Goal: Task Accomplishment & Management: Manage account settings

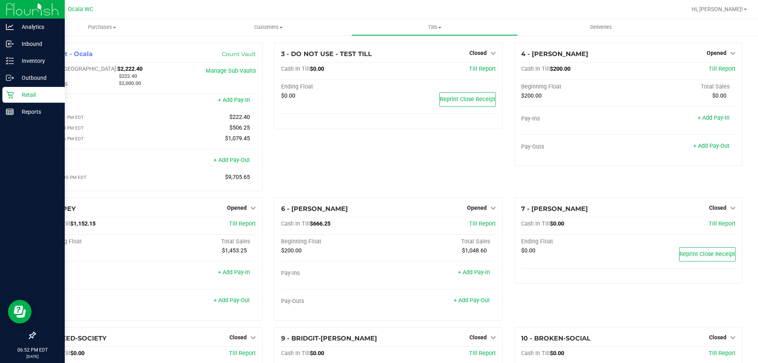
scroll to position [418, 0]
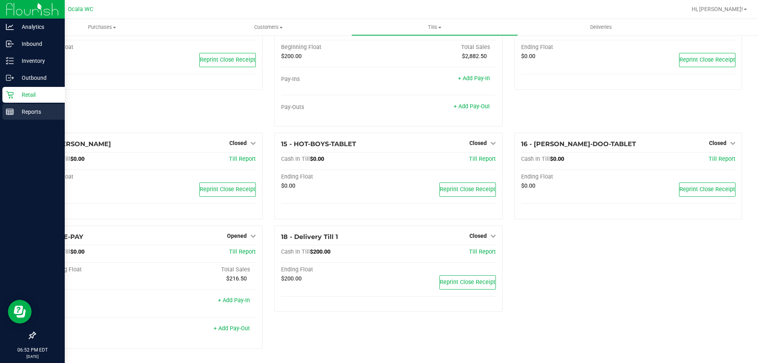
click at [9, 116] on div "Reports" at bounding box center [33, 112] width 62 height 16
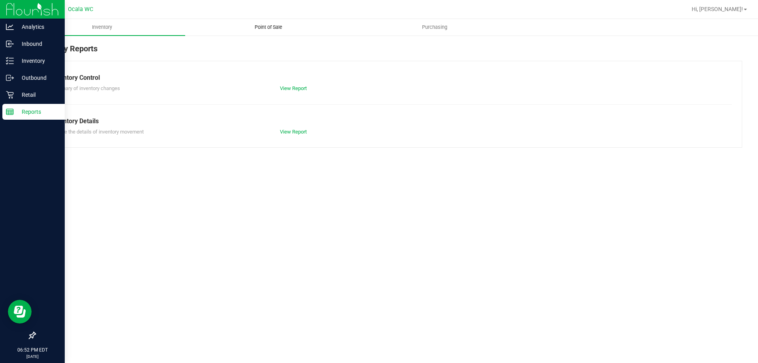
click at [262, 25] on span "Point of Sale" at bounding box center [268, 27] width 49 height 7
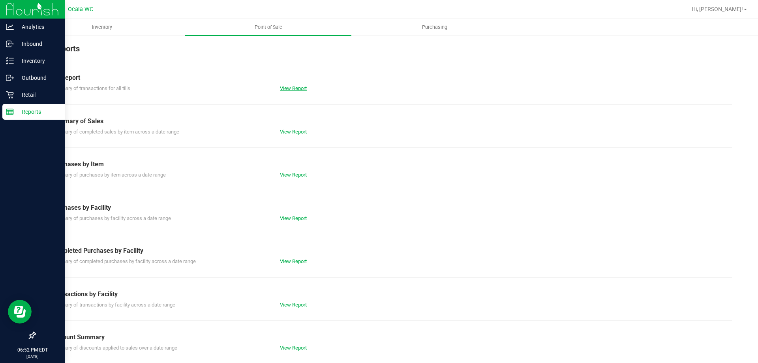
click at [286, 87] on link "View Report" at bounding box center [293, 88] width 27 height 6
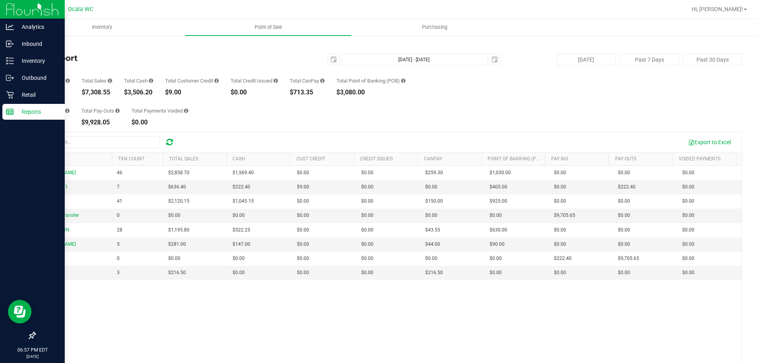
click at [220, 109] on div "Total Pay-Ins $9,928.05 Total Pay-Outs $9,928.05 Total Payments Voided $0.00" at bounding box center [388, 111] width 707 height 30
click at [3, 94] on div "Retail" at bounding box center [33, 95] width 62 height 16
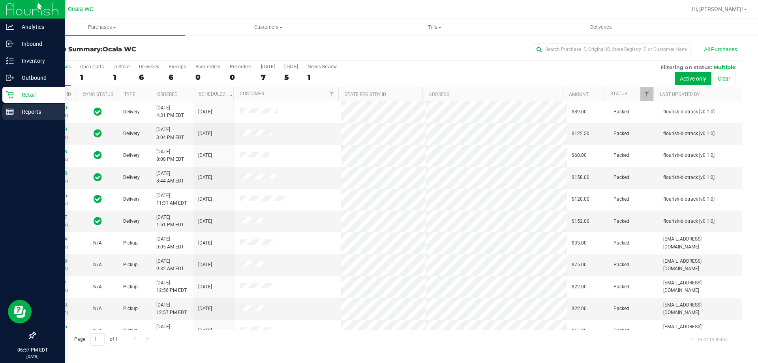
click at [19, 110] on p "Reports" at bounding box center [37, 111] width 47 height 9
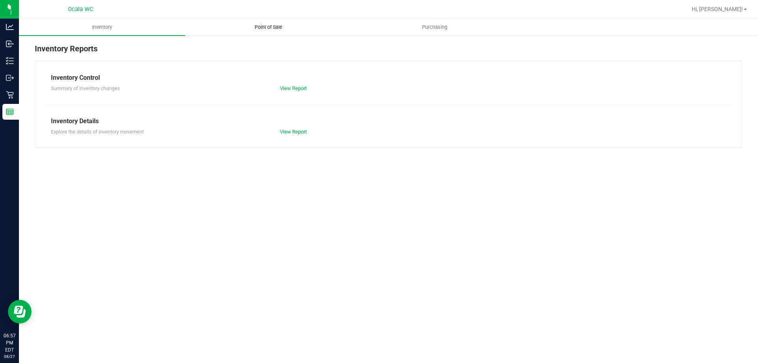
click at [277, 26] on span "Point of Sale" at bounding box center [268, 27] width 49 height 7
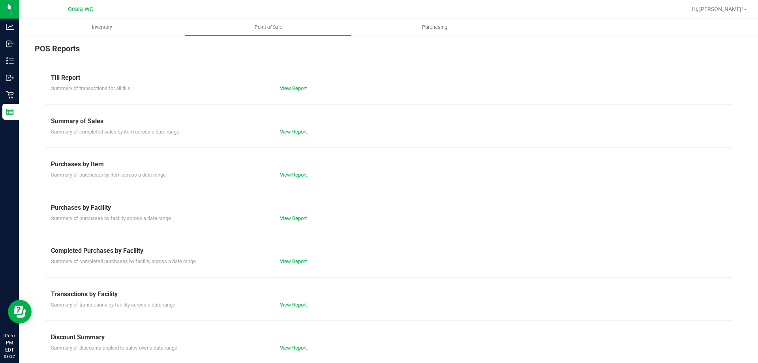
click at [279, 257] on div "Summary of completed purchases by facility across a date range View Report" at bounding box center [388, 260] width 687 height 10
click at [283, 259] on link "View Report" at bounding box center [293, 261] width 27 height 6
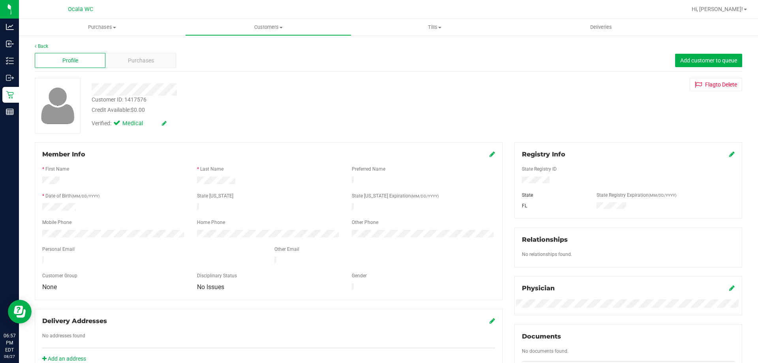
click at [49, 45] on div "Back" at bounding box center [388, 46] width 707 height 7
click at [41, 47] on link "Back" at bounding box center [41, 46] width 13 height 6
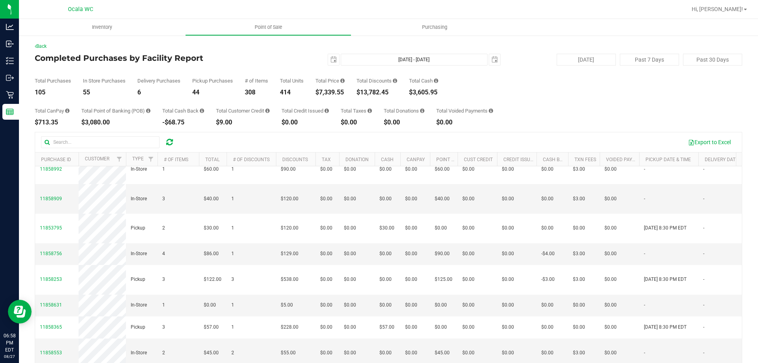
scroll to position [197, 0]
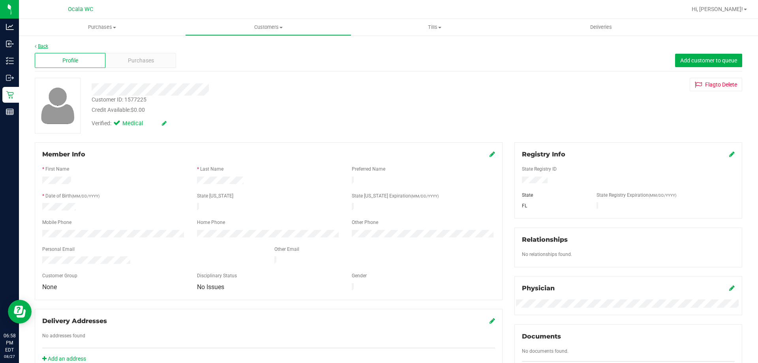
click at [40, 44] on link "Back" at bounding box center [41, 46] width 13 height 6
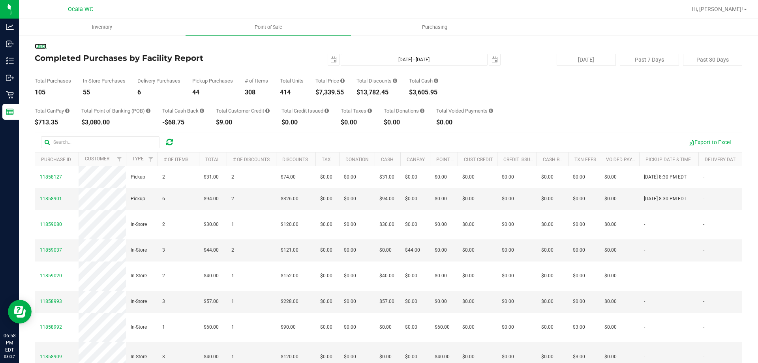
click at [40, 44] on link "Back" at bounding box center [41, 46] width 12 height 6
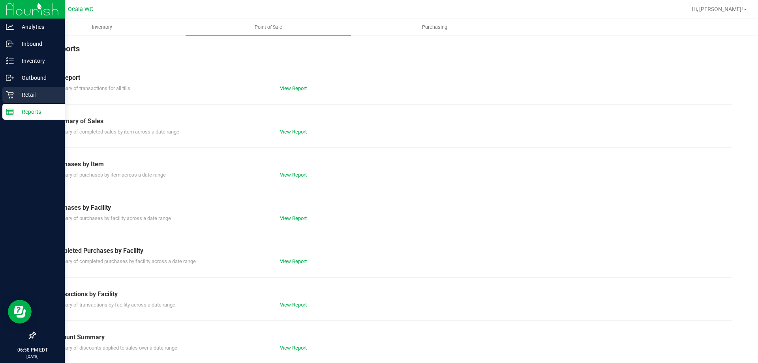
click at [13, 96] on icon at bounding box center [10, 95] width 8 height 8
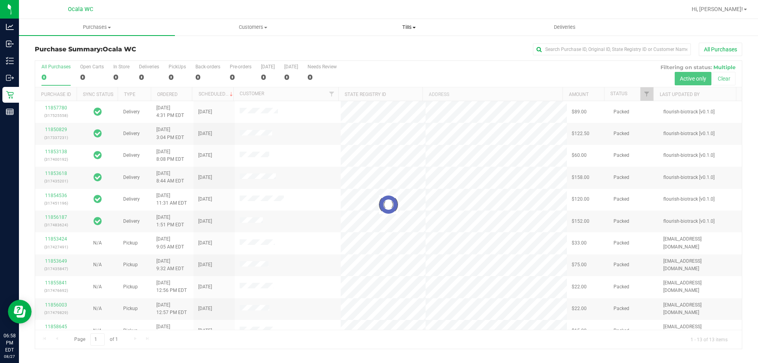
click at [406, 26] on span "Tills" at bounding box center [408, 27] width 155 height 7
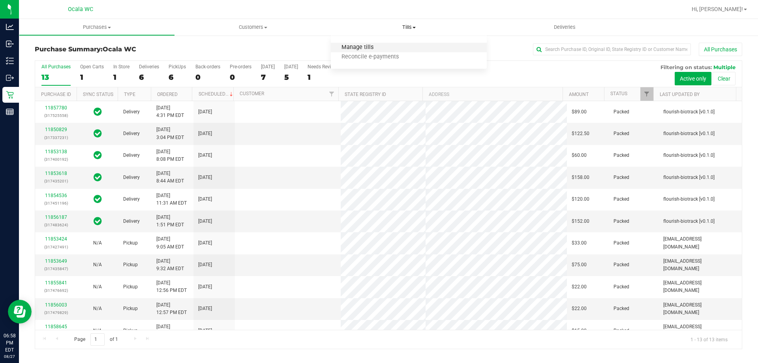
click at [347, 47] on span "Manage tills" at bounding box center [357, 47] width 53 height 7
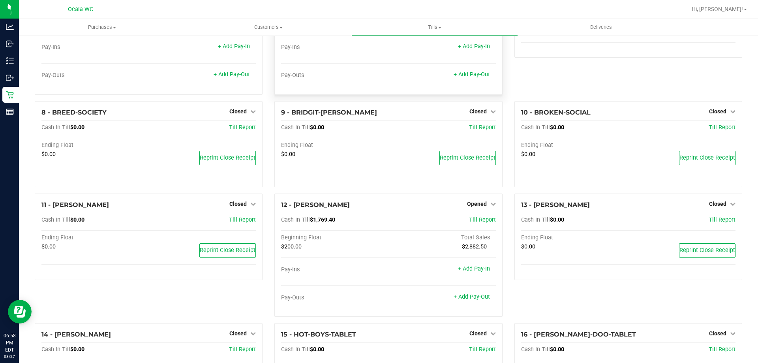
scroll to position [237, 0]
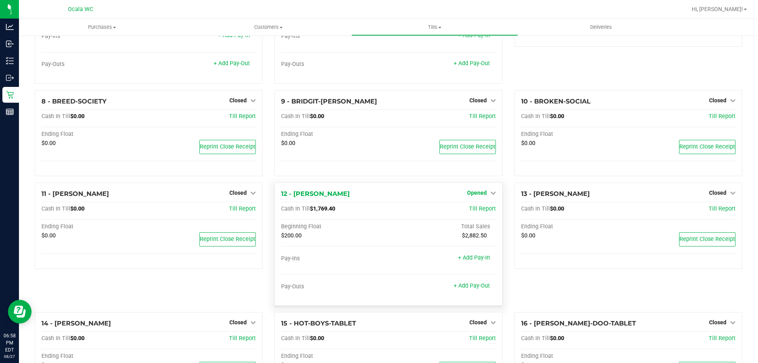
click at [473, 195] on span "Opened" at bounding box center [477, 192] width 20 height 6
click at [473, 210] on link "Close Till" at bounding box center [477, 209] width 21 height 6
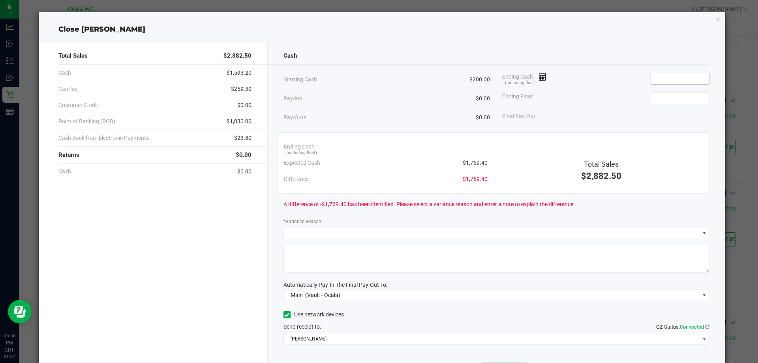
click at [664, 75] on input at bounding box center [680, 78] width 58 height 11
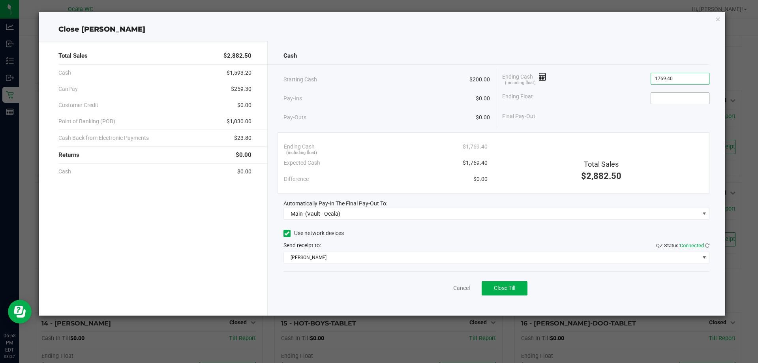
type input "$1,769.40"
click at [662, 95] on input at bounding box center [680, 98] width 58 height 11
type input "$200.00"
click at [596, 87] on div "Ending Cash (including float) $1,769.40" at bounding box center [605, 79] width 207 height 20
click at [567, 299] on div "Cancel Close Till" at bounding box center [496, 286] width 426 height 30
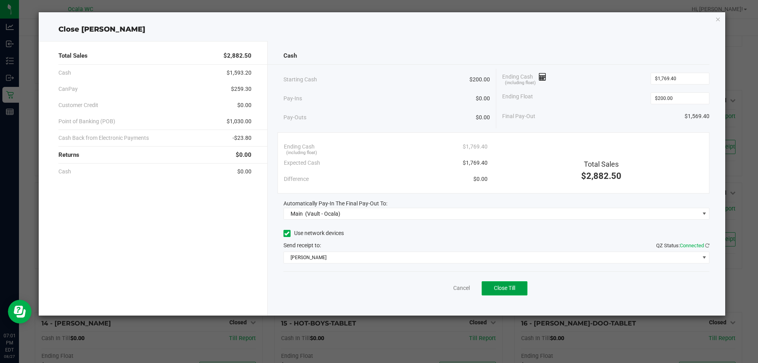
click at [497, 290] on span "Close Till" at bounding box center [504, 288] width 21 height 6
click at [446, 287] on link "Dismiss" at bounding box center [444, 288] width 19 height 8
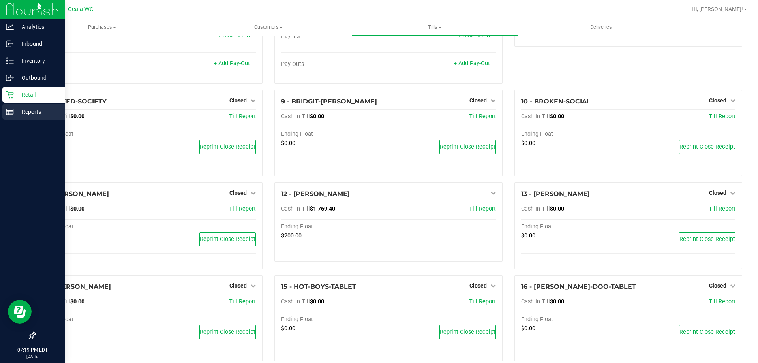
click at [14, 112] on p "Reports" at bounding box center [37, 111] width 47 height 9
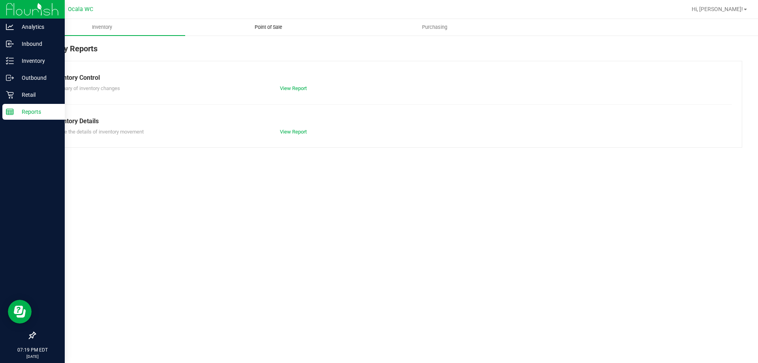
click at [273, 19] on uib-tab-heading "Point of Sale" at bounding box center [268, 27] width 165 height 16
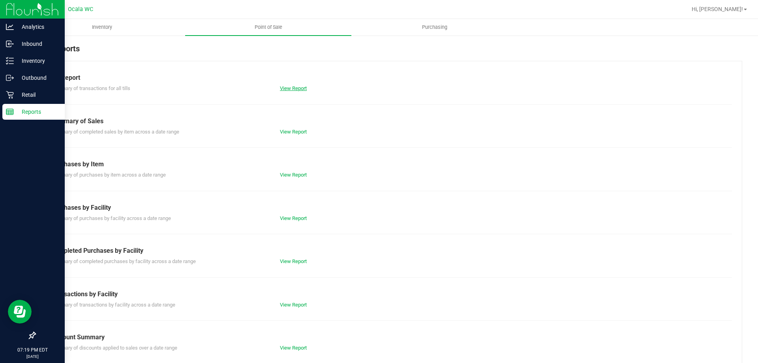
click at [282, 88] on link "View Report" at bounding box center [293, 88] width 27 height 6
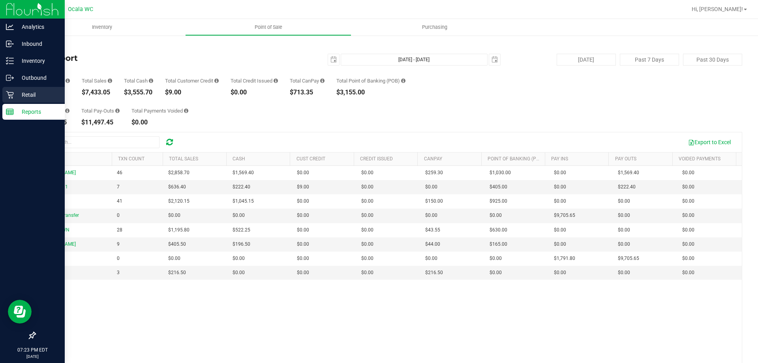
click at [16, 92] on p "Retail" at bounding box center [37, 94] width 47 height 9
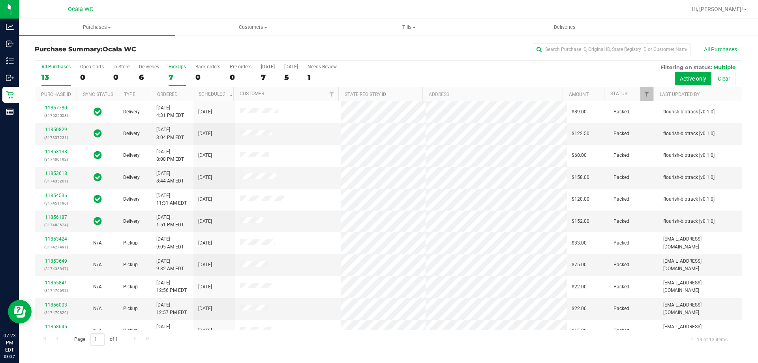
click at [176, 73] on div "7" at bounding box center [177, 77] width 17 height 9
click at [0, 0] on input "PickUps 7" at bounding box center [0, 0] width 0 height 0
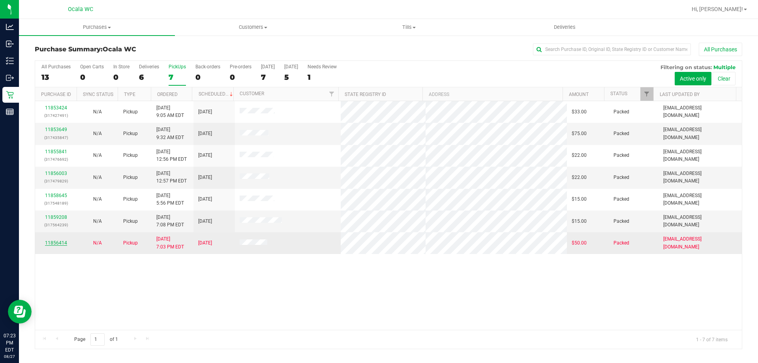
click at [62, 245] on link "11856414" at bounding box center [56, 243] width 22 height 6
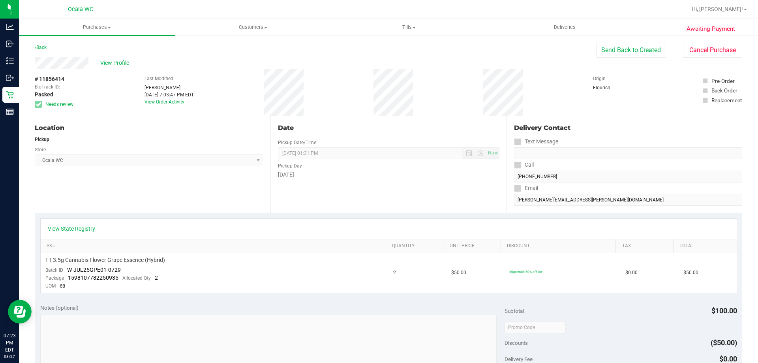
click at [37, 104] on icon at bounding box center [38, 104] width 5 height 0
click at [642, 52] on button "Send Back to Created" at bounding box center [631, 50] width 70 height 15
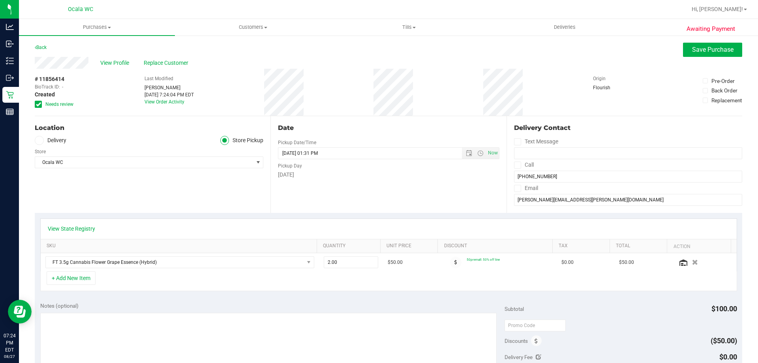
click at [40, 108] on div "# 11856414 BioTrack ID: - Created Needs review" at bounding box center [54, 92] width 39 height 47
click at [39, 104] on icon at bounding box center [38, 104] width 5 height 0
click at [0, 0] on input "Needs review" at bounding box center [0, 0] width 0 height 0
click at [703, 54] on button "Save Purchase" at bounding box center [712, 50] width 59 height 14
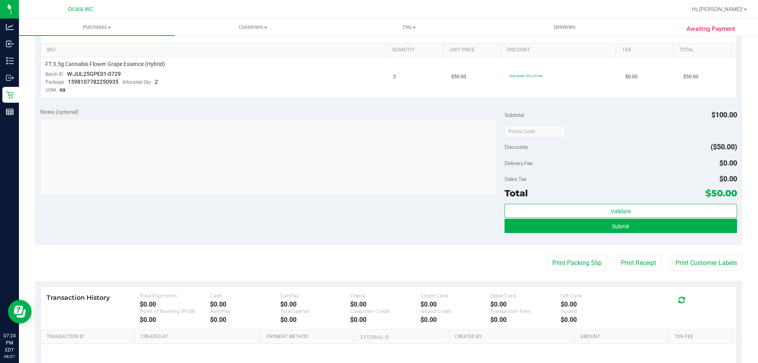
scroll to position [197, 0]
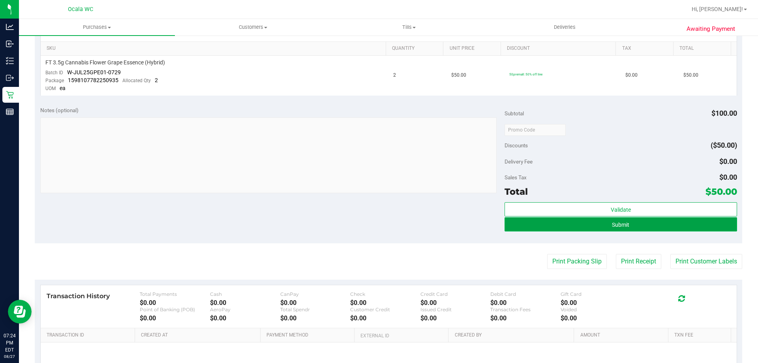
click at [630, 224] on button "Submit" at bounding box center [620, 224] width 232 height 14
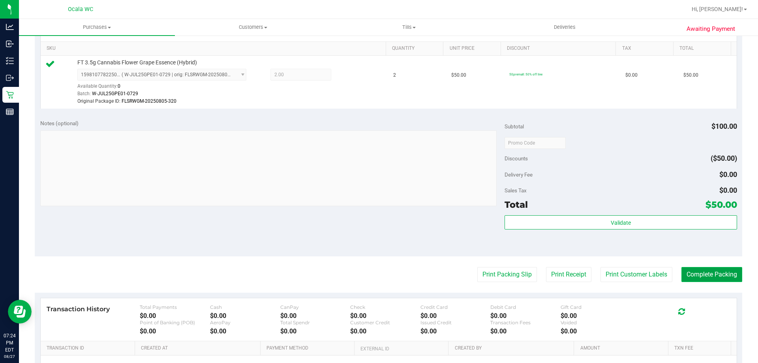
click at [699, 275] on button "Complete Packing" at bounding box center [711, 274] width 61 height 15
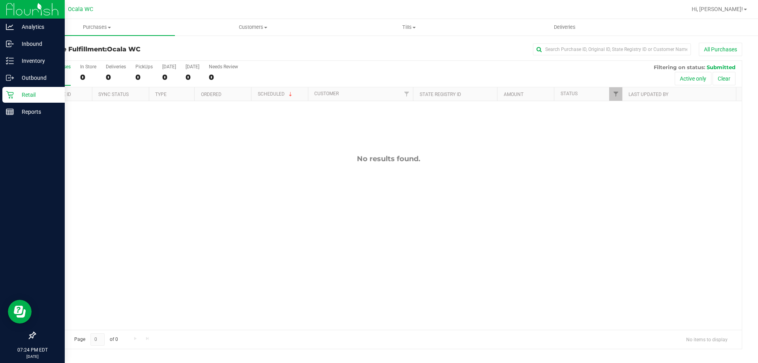
click at [13, 98] on icon at bounding box center [10, 95] width 8 height 8
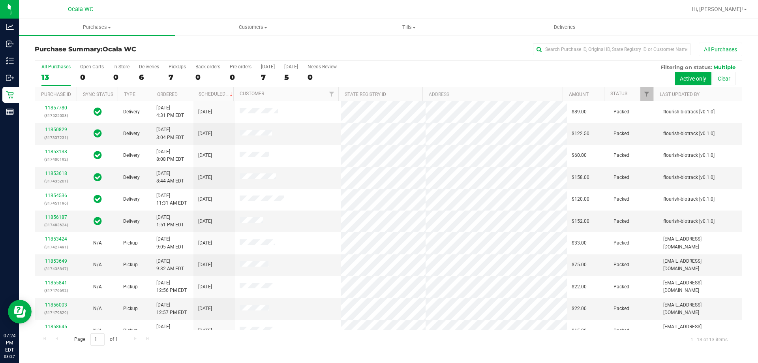
click at [167, 74] on div "All Purchases 13 Open Carts 0 In Store 0 Deliveries 6 PickUps 7 Back-orders 0 P…" at bounding box center [388, 74] width 707 height 26
click at [169, 74] on div "7" at bounding box center [177, 77] width 17 height 9
click at [0, 0] on input "PickUps 7" at bounding box center [0, 0] width 0 height 0
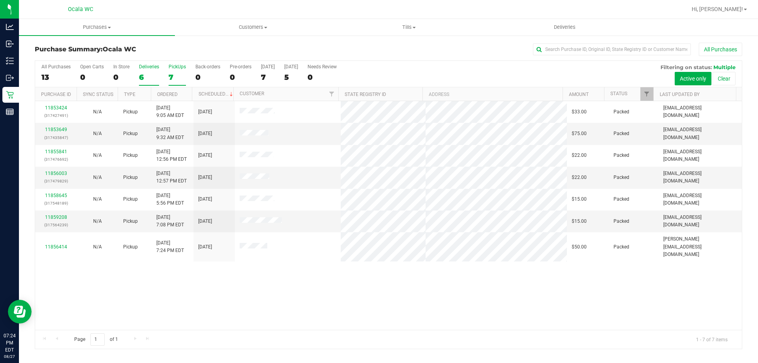
click at [148, 77] on div "6" at bounding box center [149, 77] width 20 height 9
click at [0, 0] on input "Deliveries 6" at bounding box center [0, 0] width 0 height 0
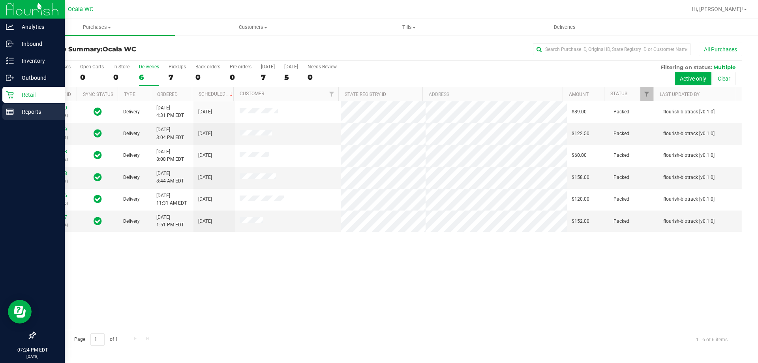
click at [9, 115] on icon at bounding box center [10, 112] width 8 height 8
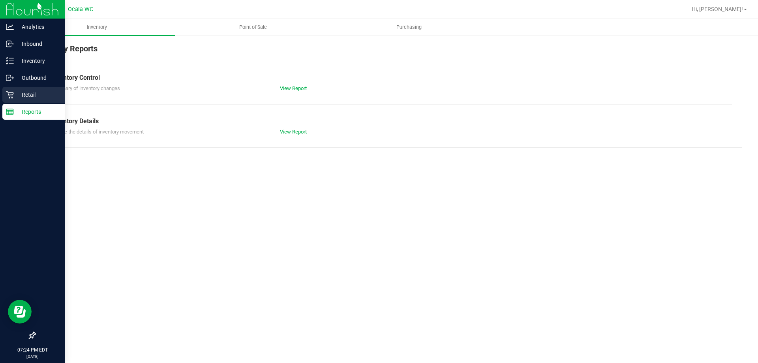
click at [20, 92] on p "Retail" at bounding box center [37, 94] width 47 height 9
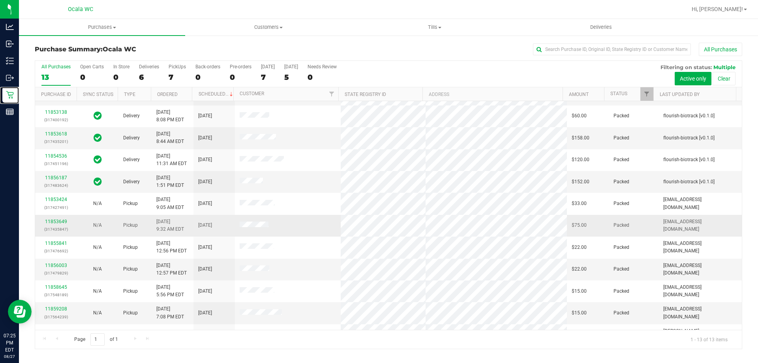
scroll to position [55, 0]
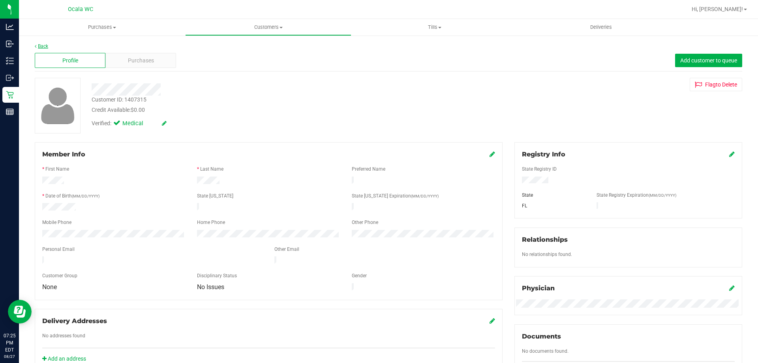
click at [43, 47] on link "Back" at bounding box center [41, 46] width 13 height 6
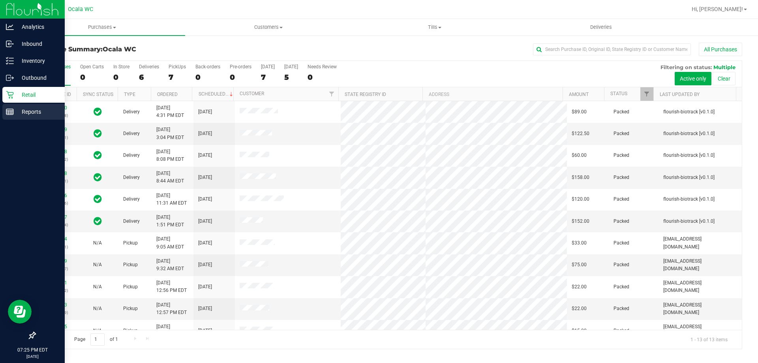
click at [18, 109] on p "Reports" at bounding box center [37, 111] width 47 height 9
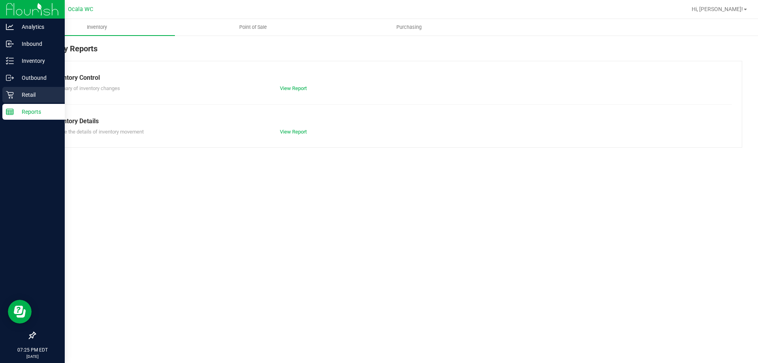
click at [23, 95] on p "Retail" at bounding box center [37, 94] width 47 height 9
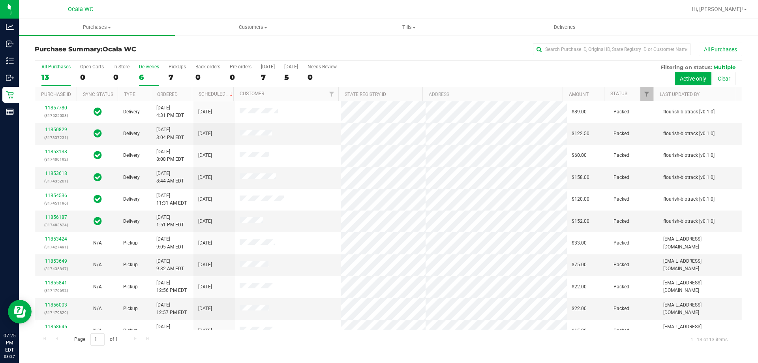
click at [142, 71] on label "Deliveries 6" at bounding box center [149, 75] width 20 height 22
click at [0, 0] on input "Deliveries 6" at bounding box center [0, 0] width 0 height 0
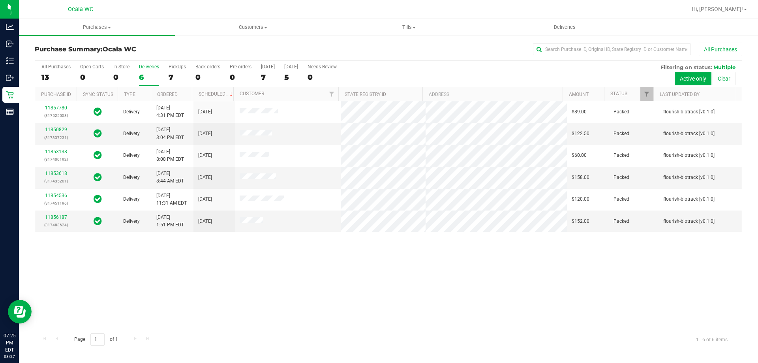
click at [170, 76] on div "7" at bounding box center [177, 77] width 17 height 9
click at [0, 0] on input "PickUps 7" at bounding box center [0, 0] width 0 height 0
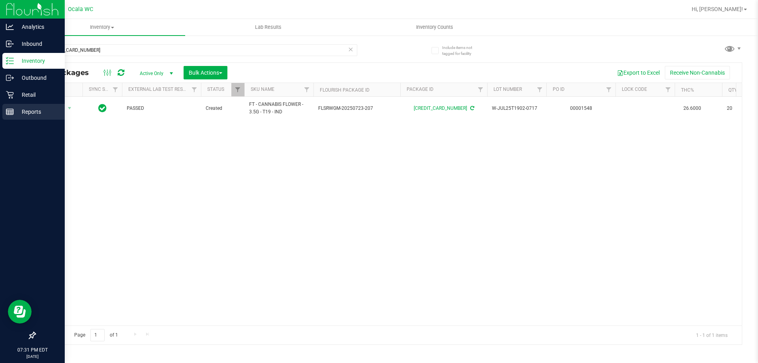
click at [11, 112] on icon at bounding box center [10, 112] width 8 height 8
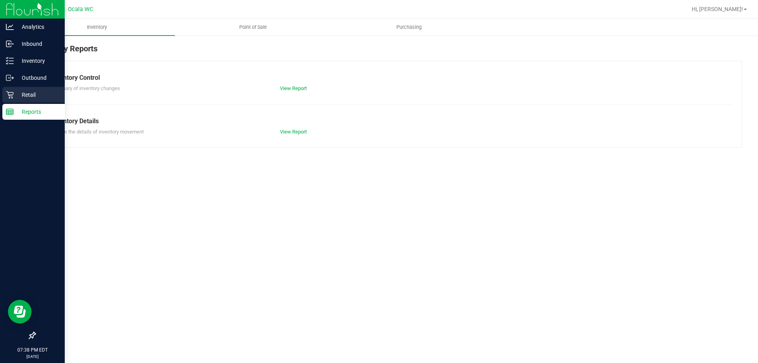
click at [17, 91] on p "Retail" at bounding box center [37, 94] width 47 height 9
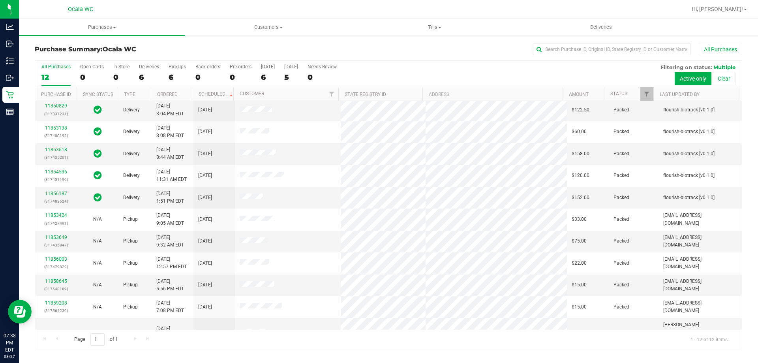
scroll to position [34, 0]
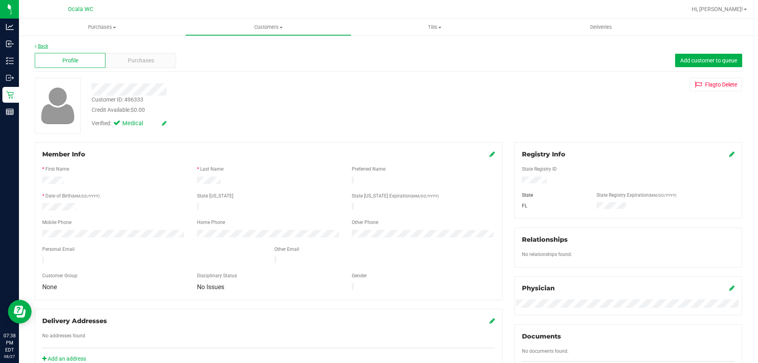
click at [42, 48] on link "Back" at bounding box center [41, 46] width 13 height 6
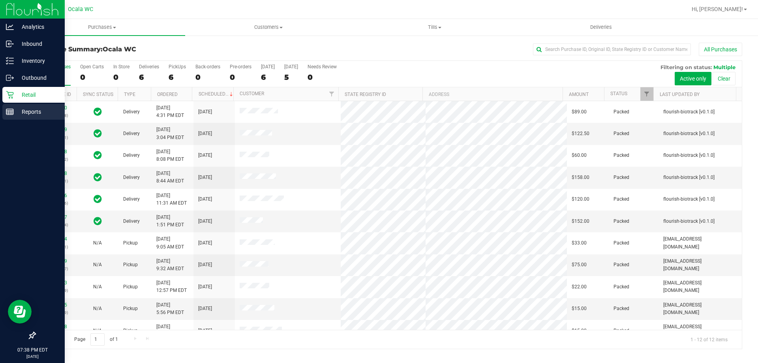
click at [39, 109] on p "Reports" at bounding box center [37, 111] width 47 height 9
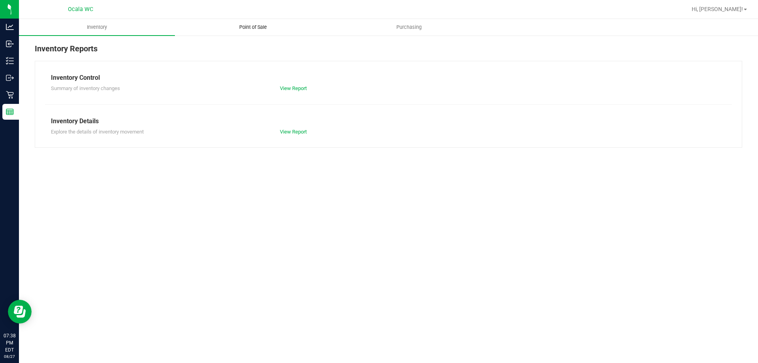
click at [256, 28] on span "Point of Sale" at bounding box center [253, 27] width 49 height 7
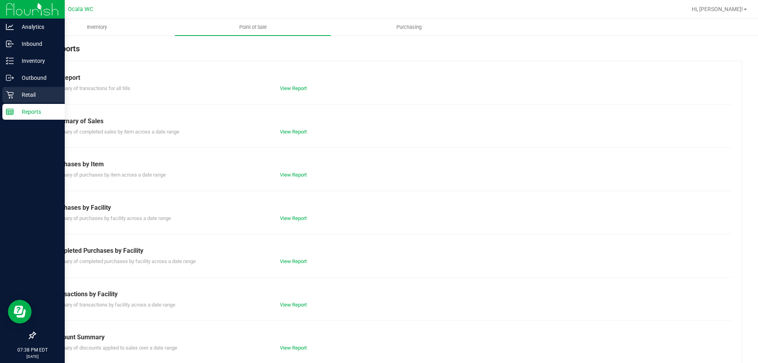
click at [21, 97] on p "Retail" at bounding box center [37, 94] width 47 height 9
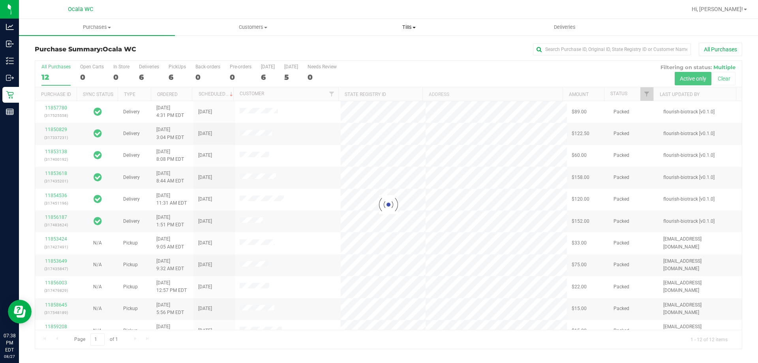
click at [408, 29] on span "Tills" at bounding box center [408, 27] width 155 height 7
click at [367, 46] on span "Manage tills" at bounding box center [357, 47] width 53 height 7
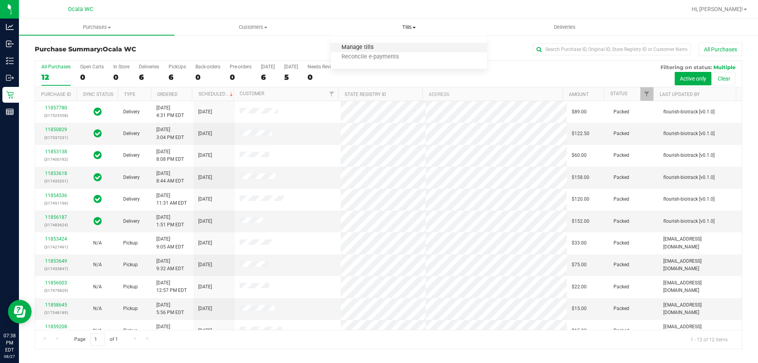
click at [354, 47] on span "Manage tills" at bounding box center [357, 47] width 53 height 7
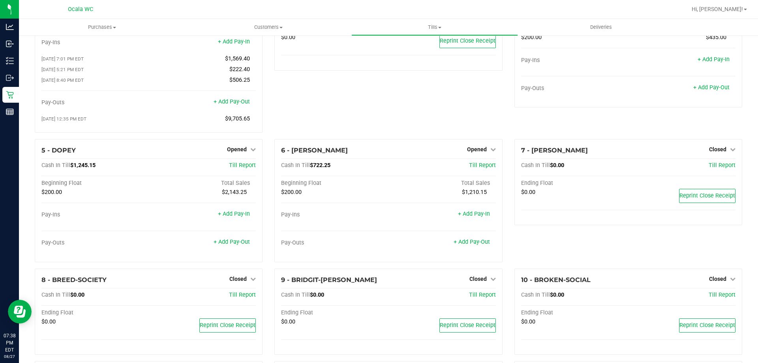
scroll to position [79, 0]
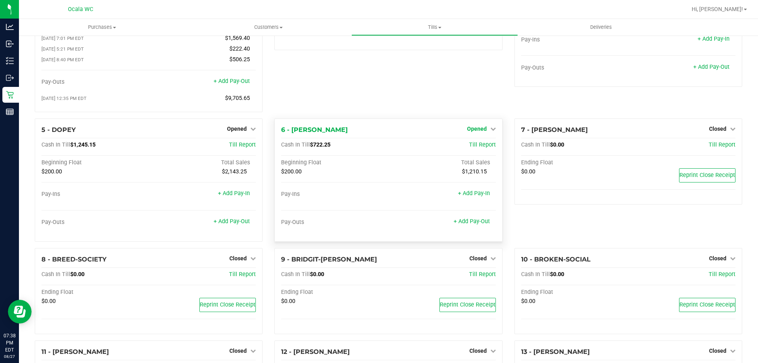
click at [472, 132] on span "Opened" at bounding box center [477, 129] width 20 height 6
click at [474, 148] on link "Close Till" at bounding box center [477, 145] width 21 height 6
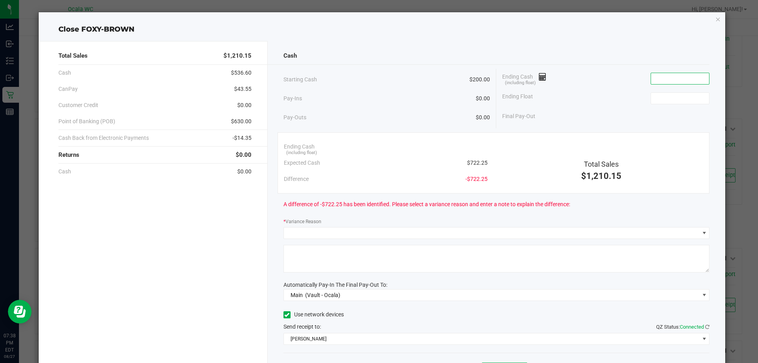
click at [676, 77] on input at bounding box center [680, 78] width 58 height 11
type input "2"
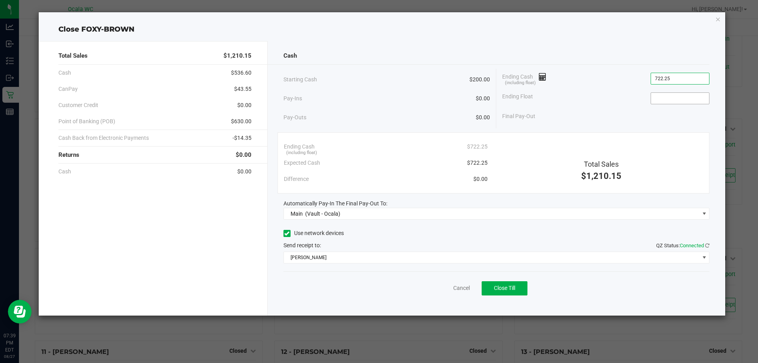
type input "$722.25"
click at [665, 100] on input at bounding box center [680, 98] width 58 height 11
type input "$200.00"
click at [632, 118] on div "Final Pay-Out $522.25" at bounding box center [605, 116] width 207 height 16
click at [509, 288] on span "Close Till" at bounding box center [504, 288] width 21 height 6
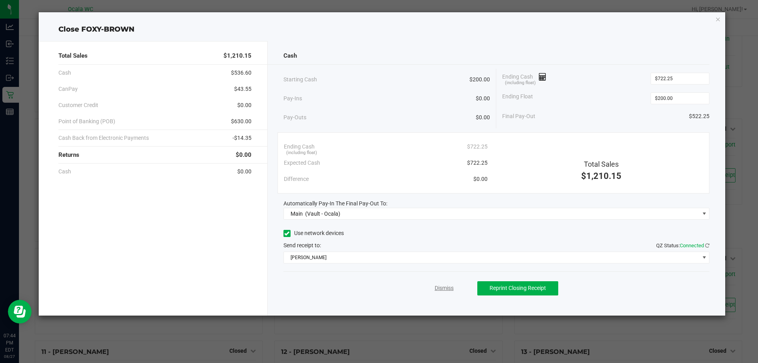
click at [442, 289] on link "Dismiss" at bounding box center [444, 288] width 19 height 8
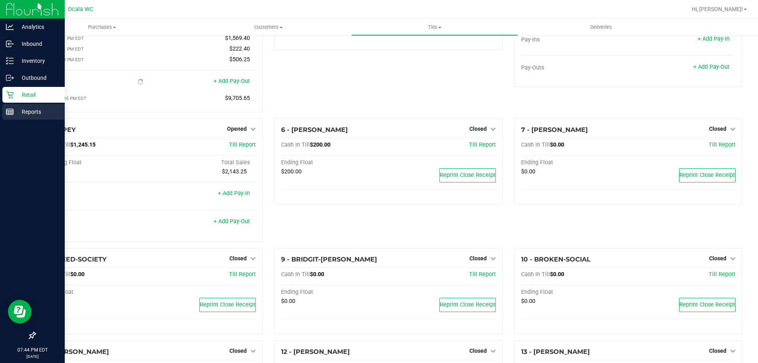
click at [12, 107] on div "Reports" at bounding box center [33, 112] width 62 height 16
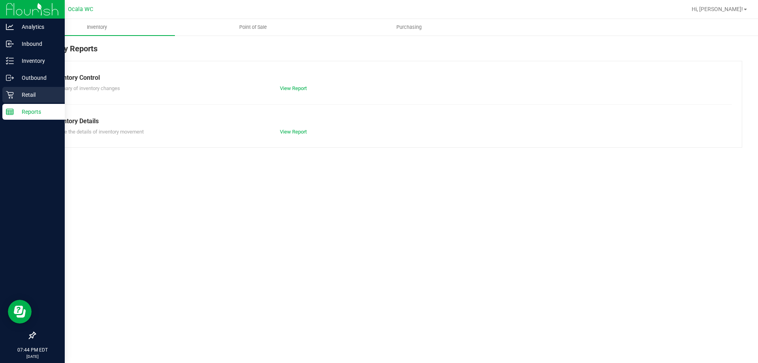
click at [30, 93] on p "Retail" at bounding box center [37, 94] width 47 height 9
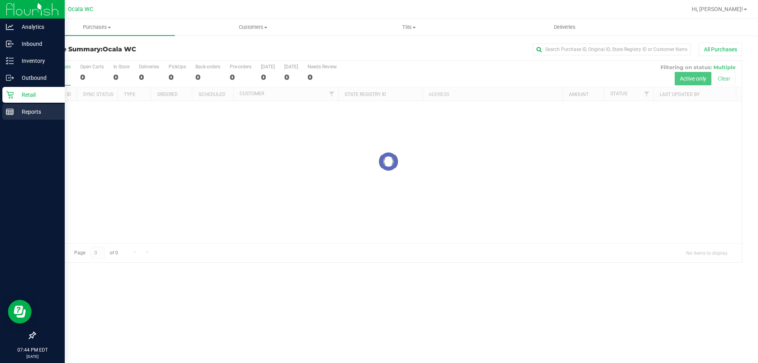
click at [29, 112] on p "Reports" at bounding box center [37, 111] width 47 height 9
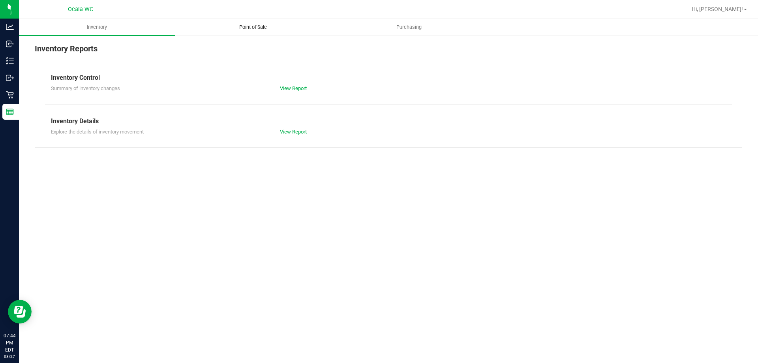
click at [267, 24] on span "Point of Sale" at bounding box center [253, 27] width 49 height 7
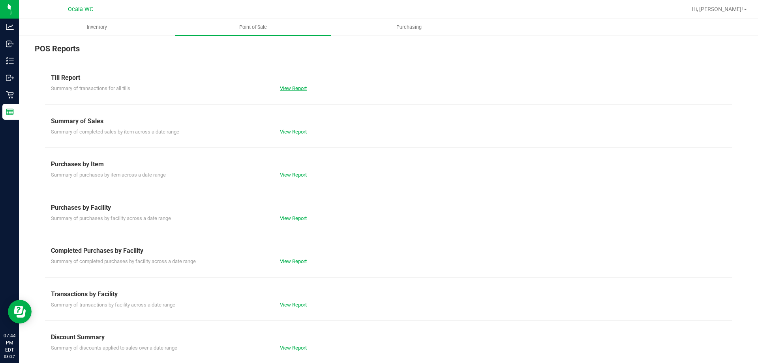
click at [297, 90] on link "View Report" at bounding box center [293, 88] width 27 height 6
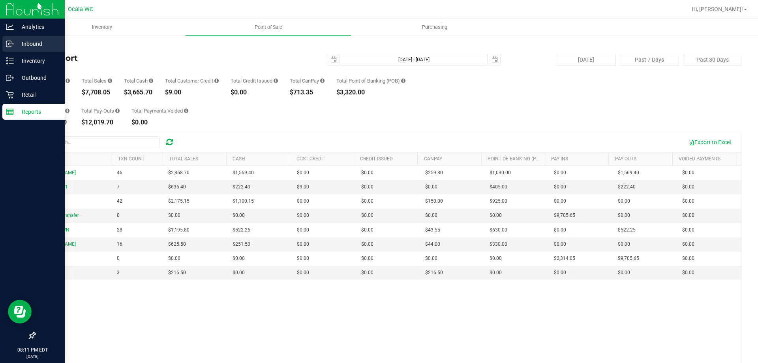
click at [9, 42] on icon at bounding box center [10, 44] width 8 height 8
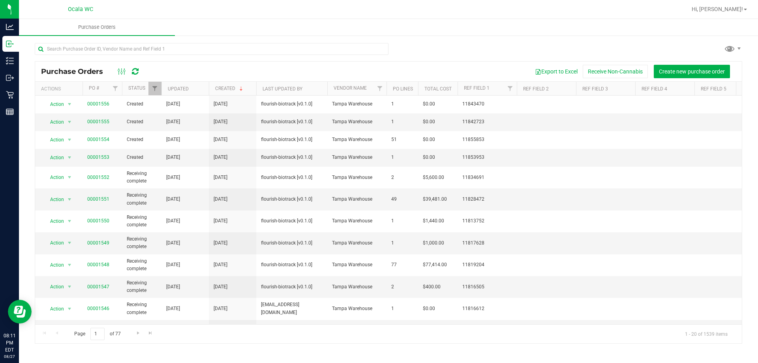
click at [429, 47] on div at bounding box center [388, 52] width 707 height 18
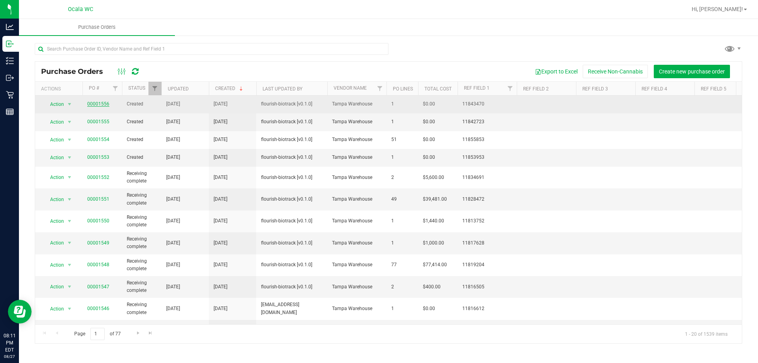
click at [100, 103] on link "00001556" at bounding box center [98, 104] width 22 height 6
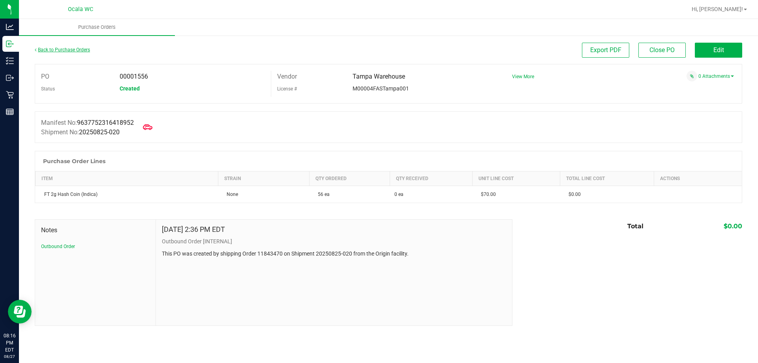
click at [74, 48] on link "Back to Purchase Orders" at bounding box center [62, 50] width 55 height 6
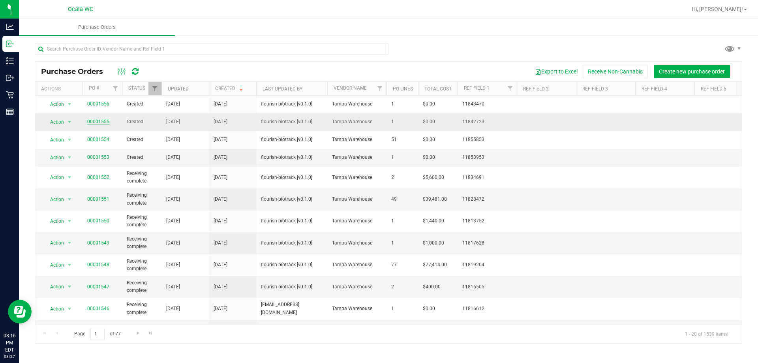
click at [105, 123] on link "00001555" at bounding box center [98, 122] width 22 height 6
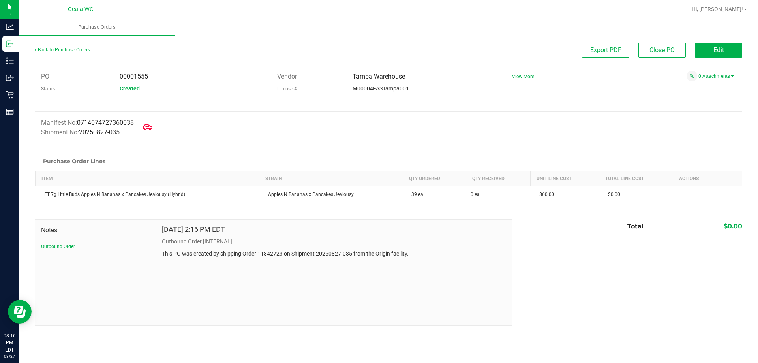
click at [72, 50] on link "Back to Purchase Orders" at bounding box center [62, 50] width 55 height 6
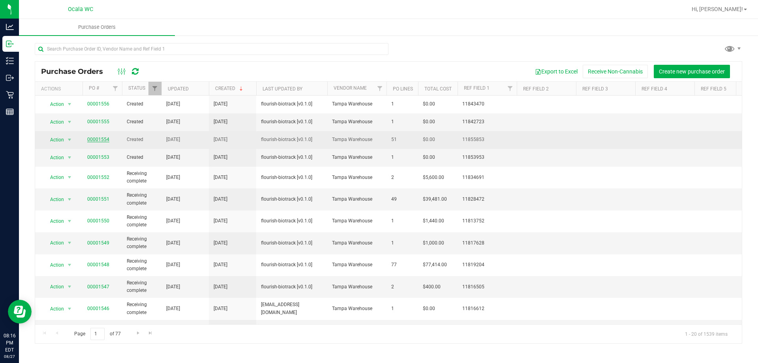
click at [95, 140] on link "00001554" at bounding box center [98, 140] width 22 height 6
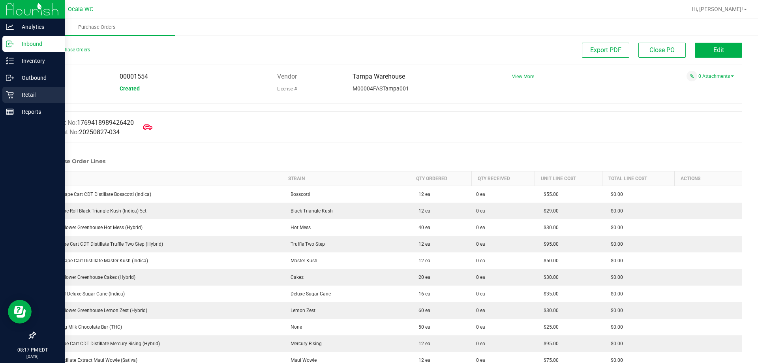
click at [8, 95] on icon at bounding box center [10, 95] width 8 height 8
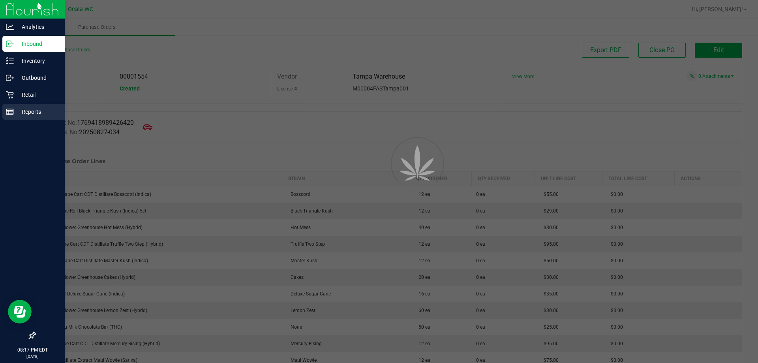
click at [21, 111] on p "Reports" at bounding box center [37, 111] width 47 height 9
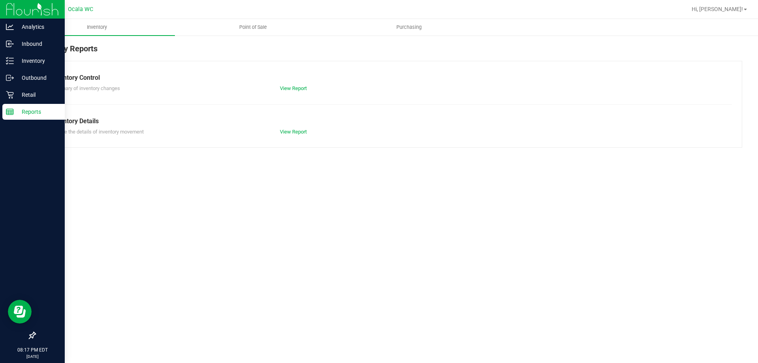
click at [21, 111] on p "Reports" at bounding box center [37, 111] width 47 height 9
click at [26, 112] on p "Reports" at bounding box center [37, 111] width 47 height 9
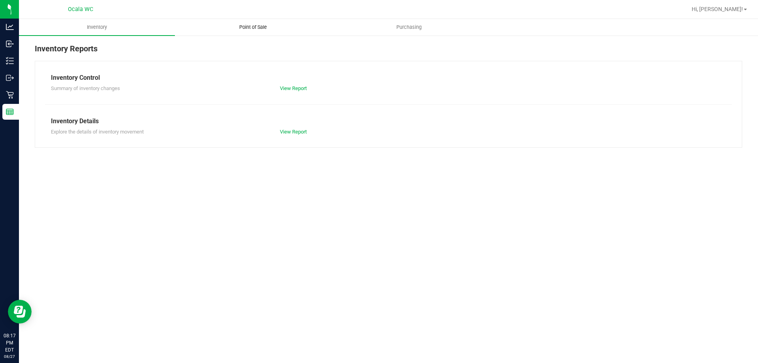
click at [250, 27] on span "Point of Sale" at bounding box center [253, 27] width 49 height 7
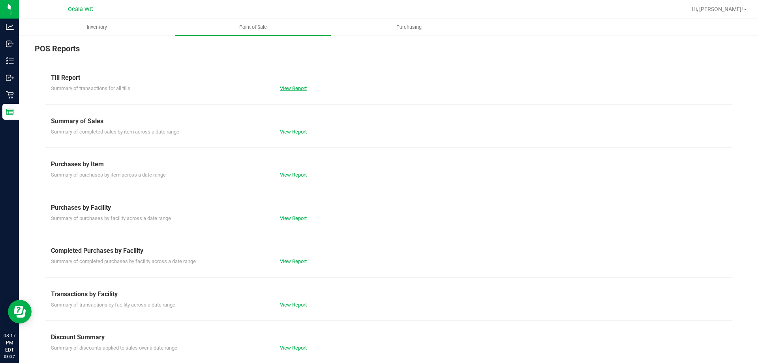
click at [292, 86] on link "View Report" at bounding box center [293, 88] width 27 height 6
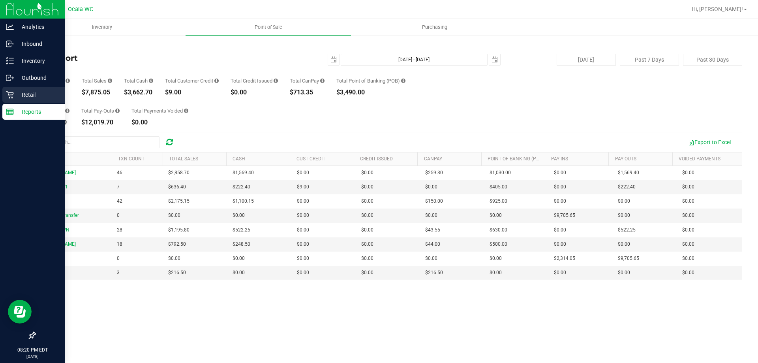
click at [17, 96] on p "Retail" at bounding box center [37, 94] width 47 height 9
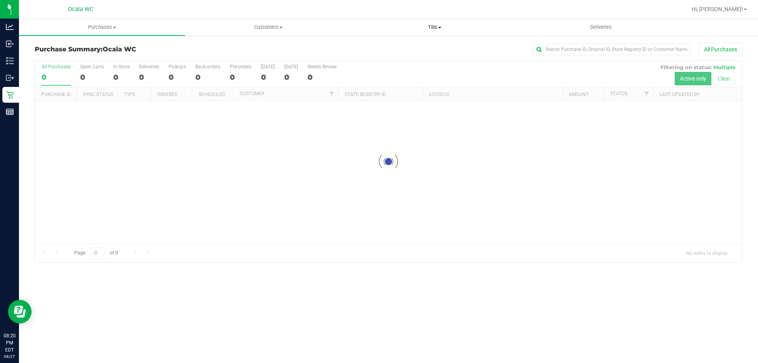
click at [437, 27] on span "Tills" at bounding box center [434, 27] width 165 height 7
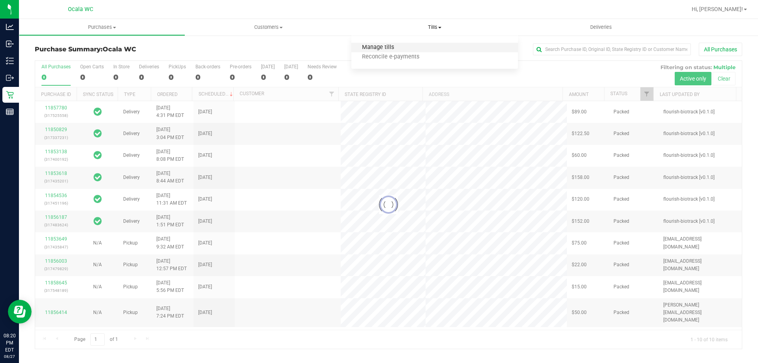
click at [371, 47] on span "Manage tills" at bounding box center [377, 47] width 53 height 7
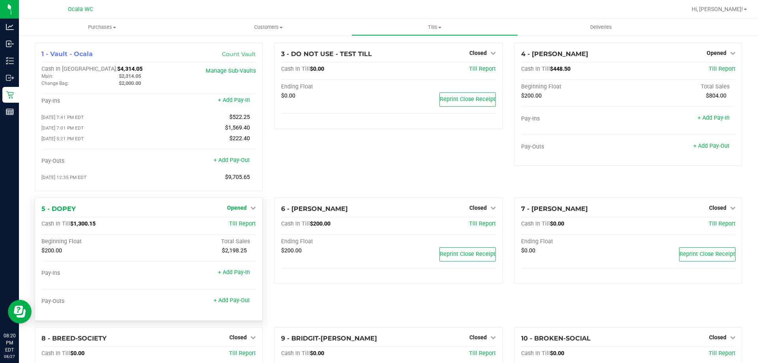
click at [236, 210] on span "Opened" at bounding box center [237, 207] width 20 height 6
click at [240, 226] on link "Close Till" at bounding box center [237, 224] width 21 height 6
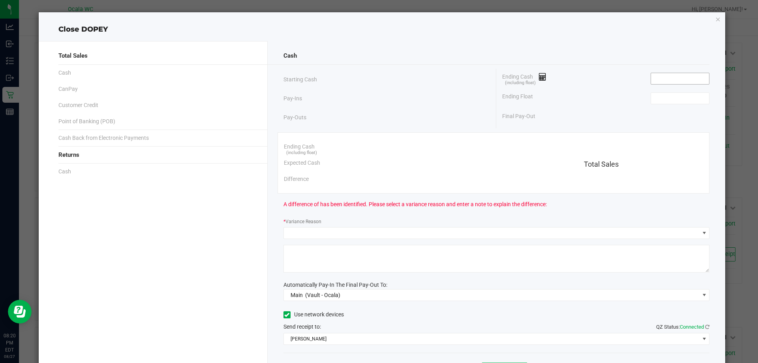
click at [686, 77] on input at bounding box center [680, 78] width 58 height 11
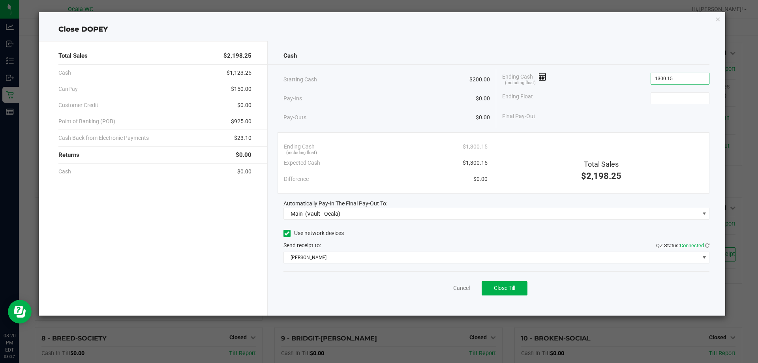
type input "$1,300.15"
click at [677, 106] on div "Ending Float" at bounding box center [605, 98] width 207 height 20
click at [672, 98] on input at bounding box center [680, 98] width 58 height 11
type input "$200.00"
click at [606, 129] on div "Cash Starting Cash $200.00 Pay-Ins $0.00 Pay-Outs $0.00 Ending Cash (including …" at bounding box center [497, 178] width 458 height 274
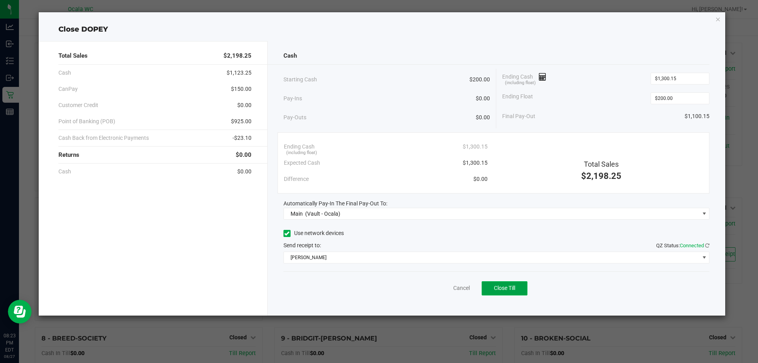
click at [504, 291] on span "Close Till" at bounding box center [504, 288] width 21 height 6
click at [440, 294] on div "Dismiss Reprint Closing Receipt" at bounding box center [496, 286] width 426 height 30
click at [441, 282] on div "Dismiss Reprint Closing Receipt" at bounding box center [496, 286] width 426 height 30
click at [441, 287] on link "Dismiss" at bounding box center [444, 288] width 19 height 8
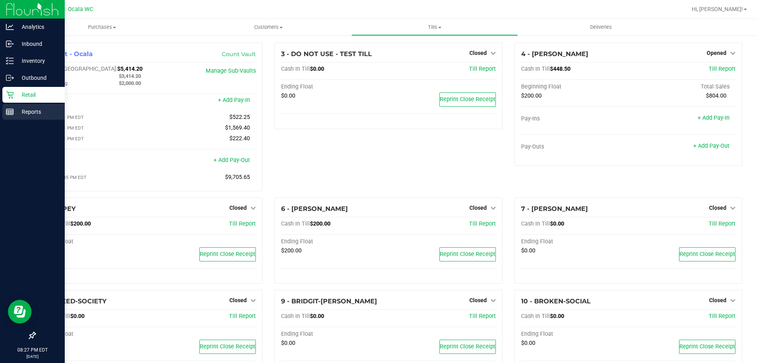
click at [26, 113] on p "Reports" at bounding box center [37, 111] width 47 height 9
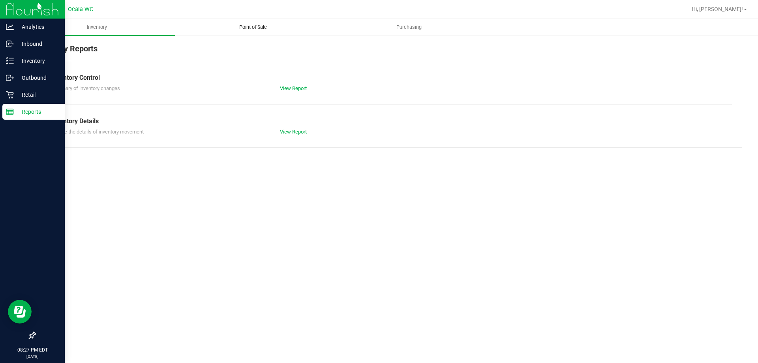
click at [259, 26] on span "Point of Sale" at bounding box center [253, 27] width 49 height 7
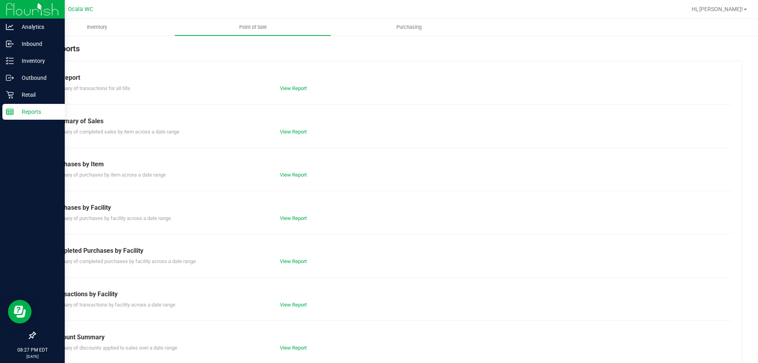
click at [282, 84] on div "View Report" at bounding box center [388, 88] width 229 height 8
click at [283, 88] on link "View Report" at bounding box center [293, 88] width 27 height 6
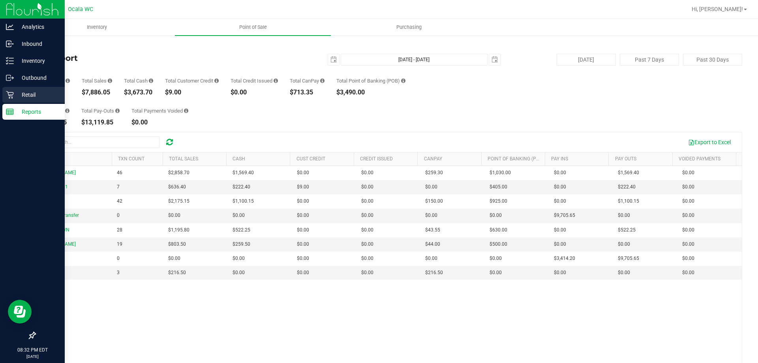
click at [30, 96] on p "Retail" at bounding box center [37, 94] width 47 height 9
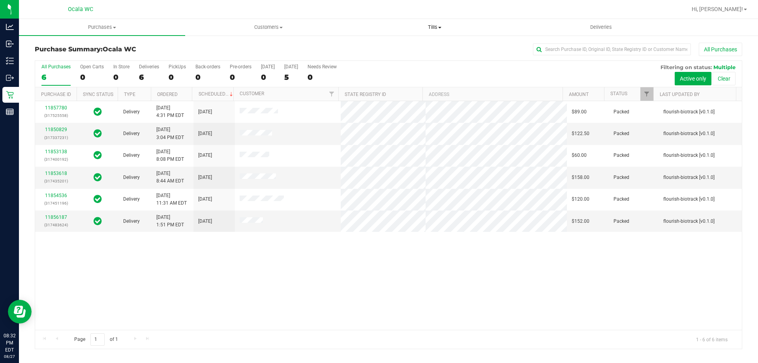
click at [435, 28] on span "Tills" at bounding box center [434, 27] width 165 height 7
click at [384, 49] on span "Manage tills" at bounding box center [377, 47] width 53 height 7
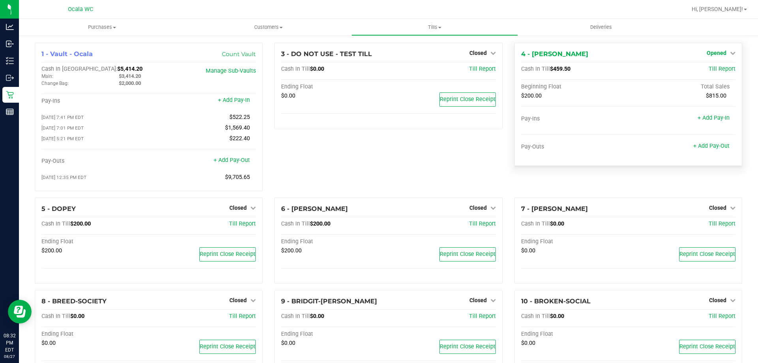
click at [714, 52] on span "Opened" at bounding box center [717, 53] width 20 height 6
click at [707, 71] on link "Close Till" at bounding box center [717, 69] width 21 height 6
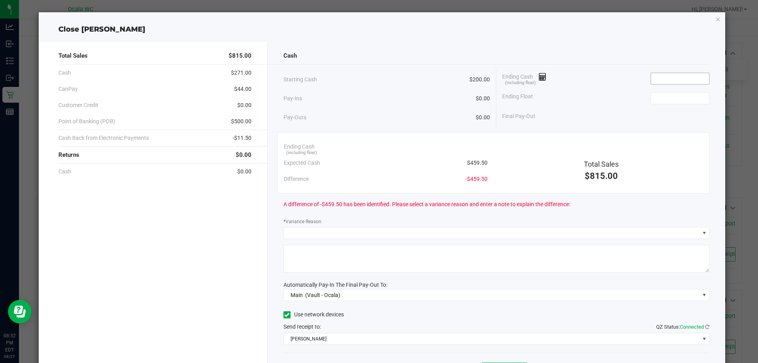
click at [662, 77] on input at bounding box center [680, 78] width 58 height 11
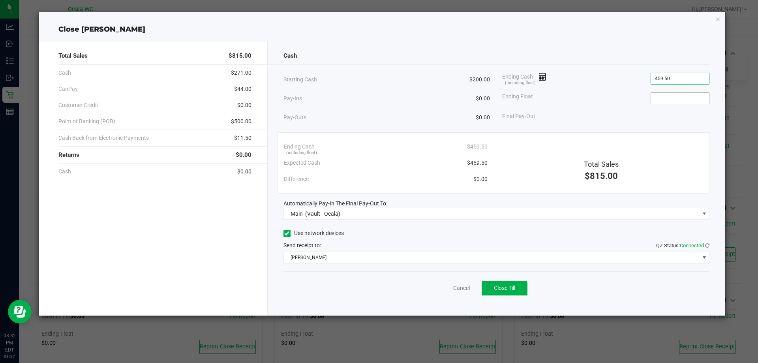
type input "$459.50"
click at [667, 97] on input at bounding box center [680, 98] width 58 height 11
type input "$200.00"
click at [628, 103] on div "Ending Float $200.00" at bounding box center [605, 98] width 207 height 20
click at [510, 290] on span "Close Till" at bounding box center [504, 288] width 21 height 6
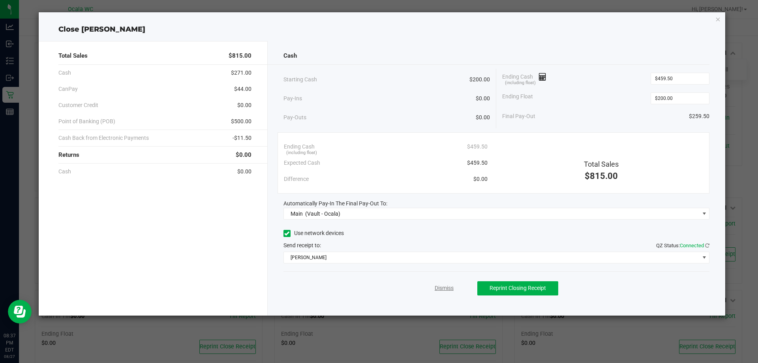
click at [439, 286] on link "Dismiss" at bounding box center [444, 288] width 19 height 8
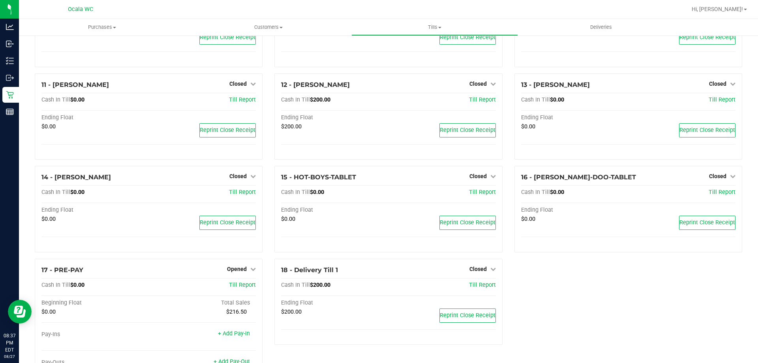
scroll to position [345, 0]
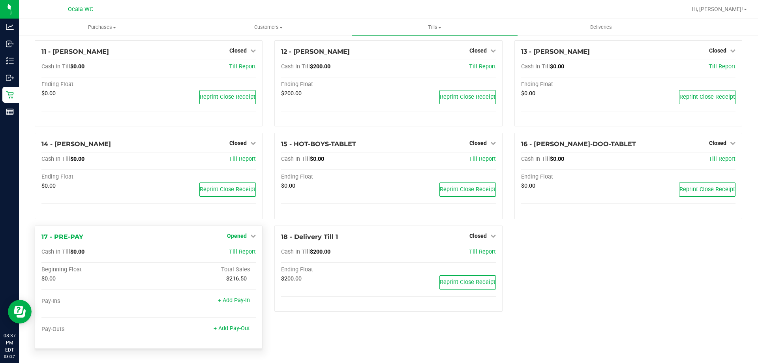
click at [246, 234] on link "Opened" at bounding box center [241, 235] width 29 height 6
click at [234, 250] on link "Close Till" at bounding box center [237, 252] width 21 height 6
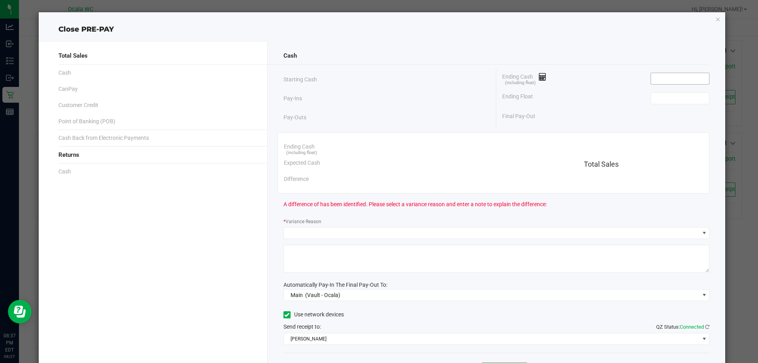
click at [691, 79] on input at bounding box center [680, 78] width 58 height 11
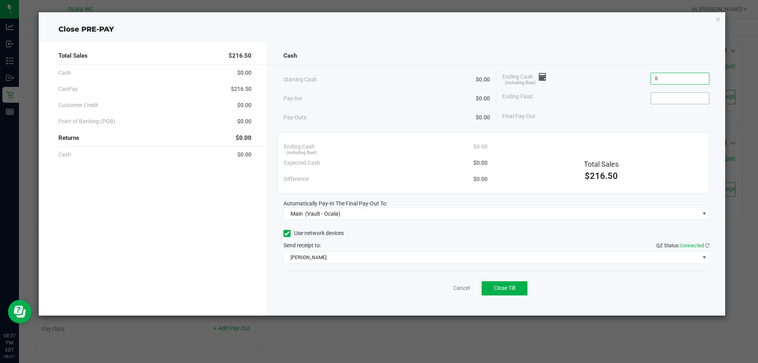
click at [676, 98] on input at bounding box center [680, 98] width 58 height 11
type input "$0.00"
click at [596, 86] on div "Ending Cash (including float) $0.00" at bounding box center [605, 79] width 207 height 20
type input "$0.00"
click at [508, 294] on button "Close Till" at bounding box center [505, 288] width 46 height 14
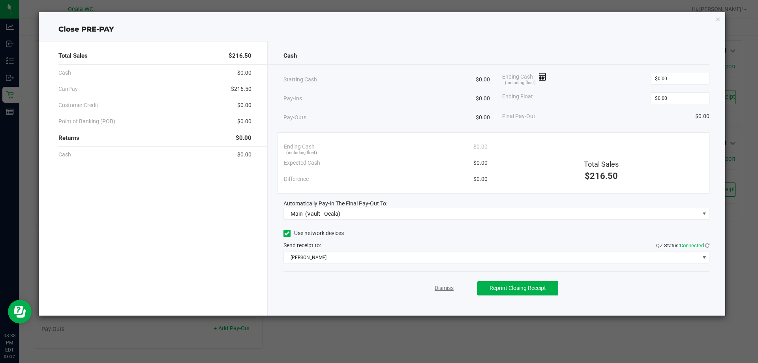
click at [444, 285] on link "Dismiss" at bounding box center [444, 288] width 19 height 8
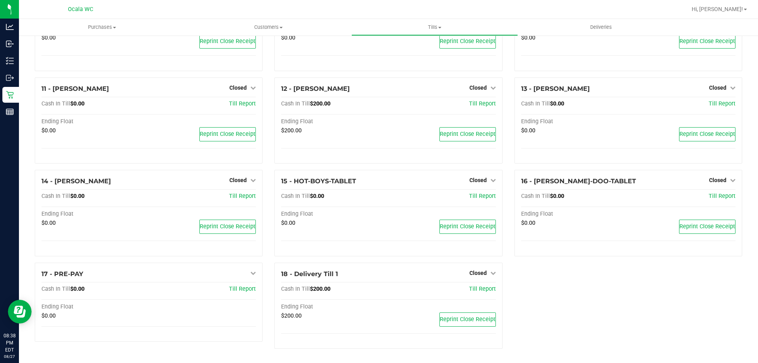
scroll to position [307, 0]
click at [562, 318] on div "1 - Vault - Ocala Count Vault Cash In Vault: $5,673.70 Main: $3,673.70 Change B…" at bounding box center [388, 46] width 719 height 617
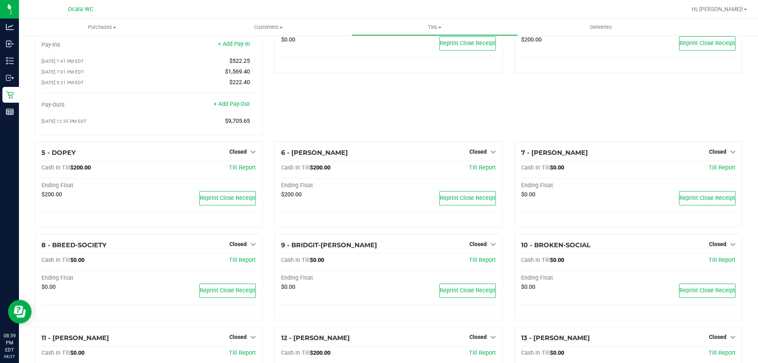
scroll to position [0, 0]
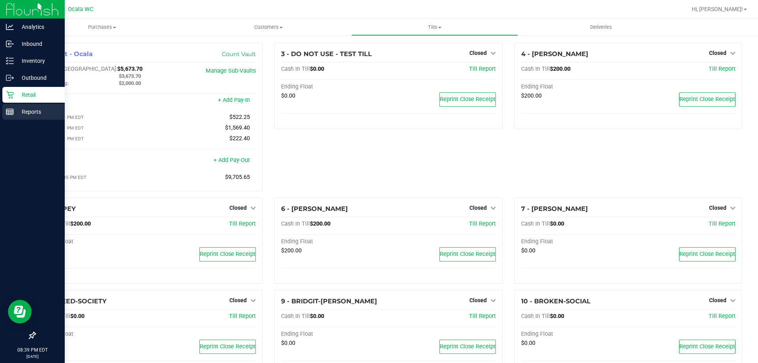
click at [11, 112] on line at bounding box center [11, 113] width 0 height 4
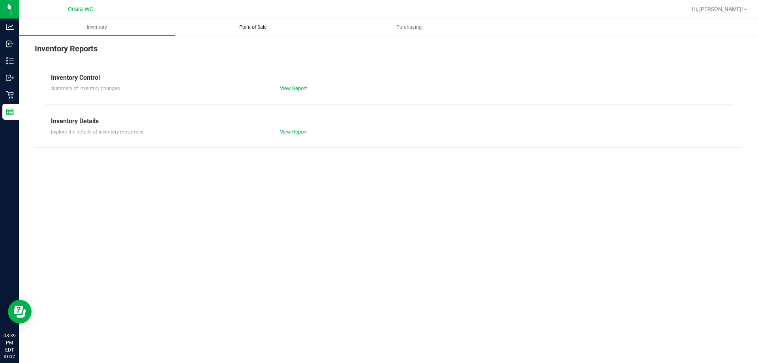
click at [259, 28] on span "Point of Sale" at bounding box center [253, 27] width 49 height 7
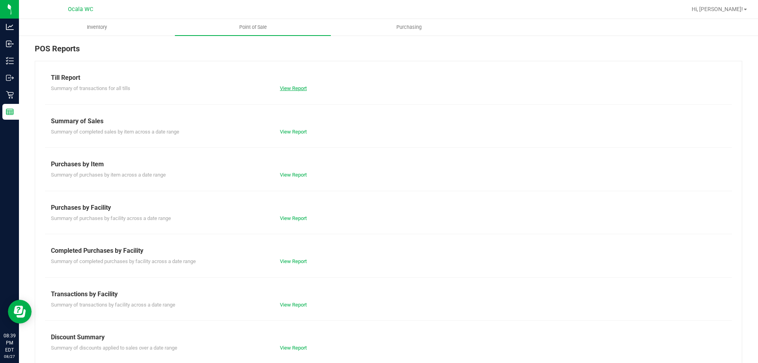
click at [294, 91] on link "View Report" at bounding box center [293, 88] width 27 height 6
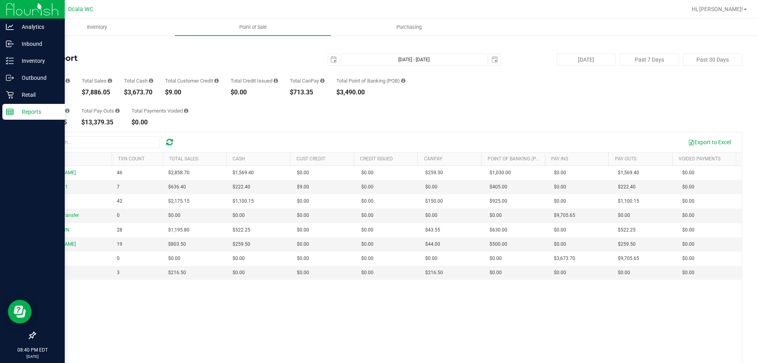
click at [17, 113] on p "Reports" at bounding box center [37, 111] width 47 height 9
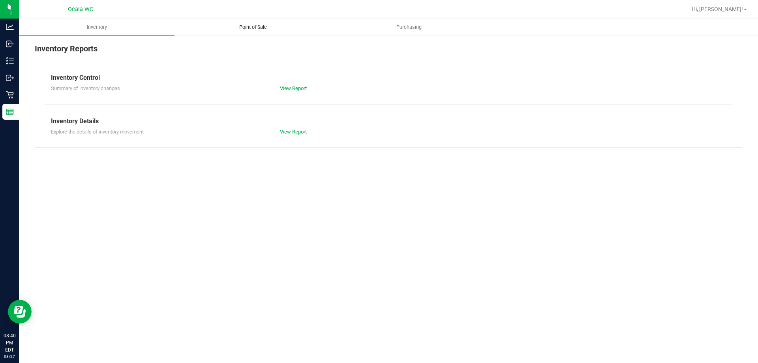
click at [259, 27] on span "Point of Sale" at bounding box center [253, 27] width 49 height 7
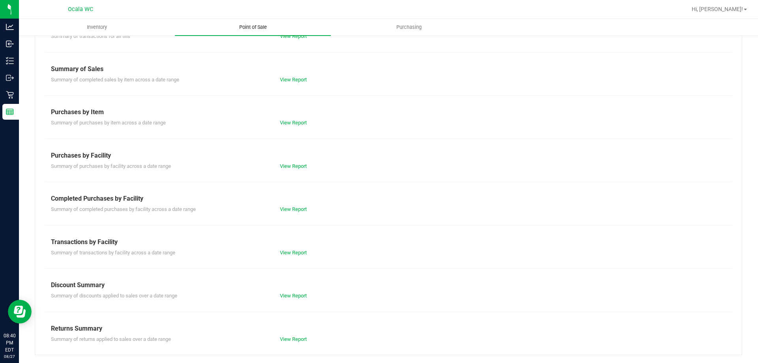
scroll to position [52, 0]
click at [298, 295] on link "View Report" at bounding box center [293, 296] width 27 height 6
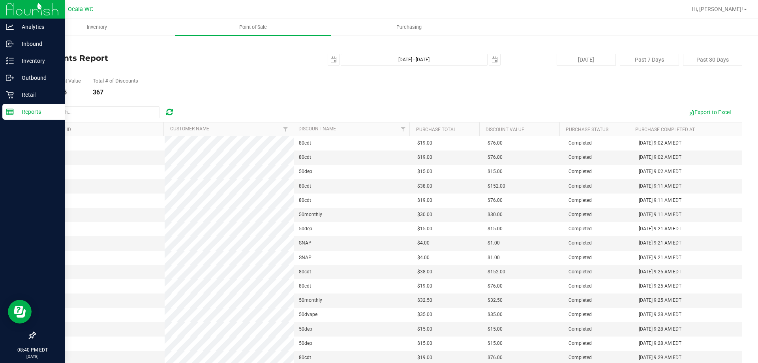
click at [16, 115] on p "Reports" at bounding box center [37, 111] width 47 height 9
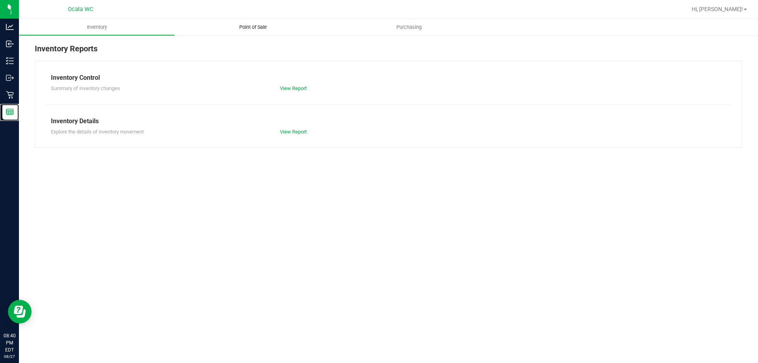
click at [257, 27] on span "Point of Sale" at bounding box center [253, 27] width 49 height 7
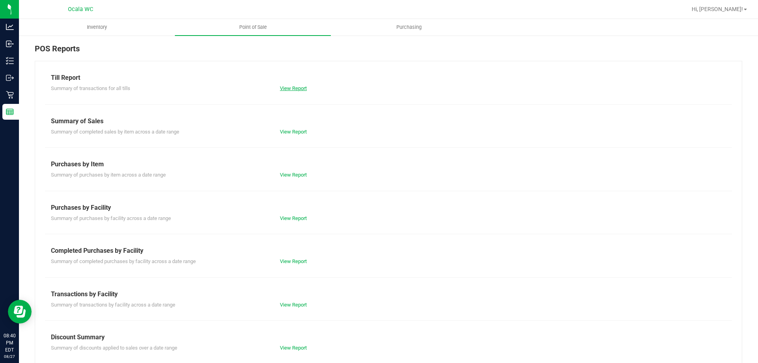
click at [293, 89] on link "View Report" at bounding box center [293, 88] width 27 height 6
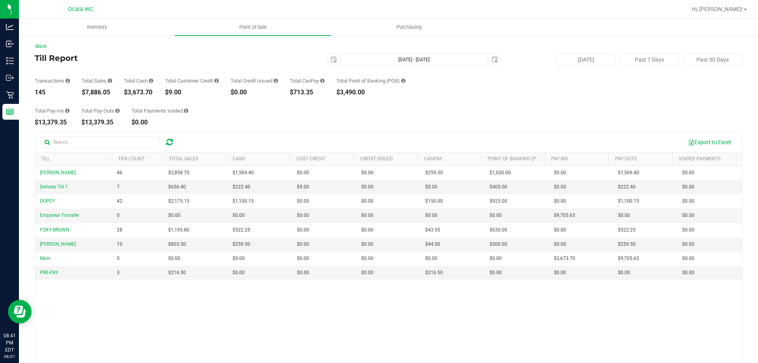
click at [353, 114] on div "Total Pay-Ins $13,379.35 Total Pay-Outs $13,379.35 Total Payments Voided $0.00" at bounding box center [388, 111] width 707 height 30
click at [330, 59] on span "select" at bounding box center [333, 59] width 6 height 6
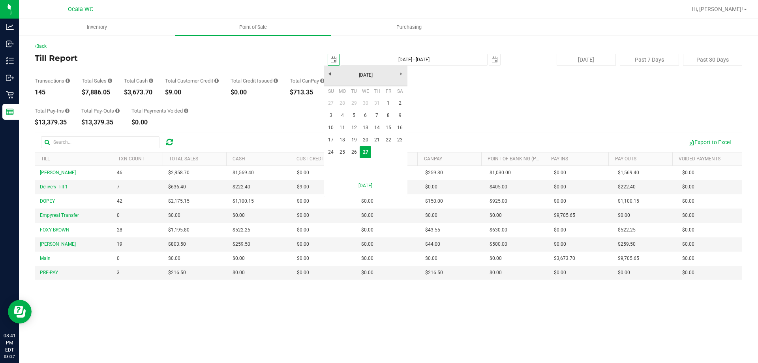
scroll to position [0, 20]
click at [331, 150] on link "24" at bounding box center [330, 152] width 11 height 12
type input "[DATE]"
type input "[DATE] - [DATE]"
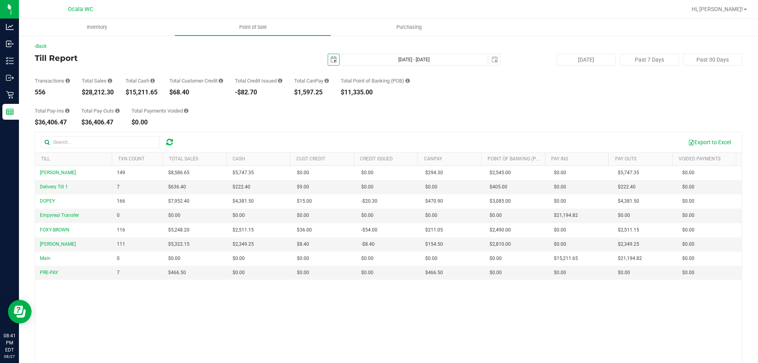
click at [332, 62] on span "select" at bounding box center [333, 59] width 6 height 6
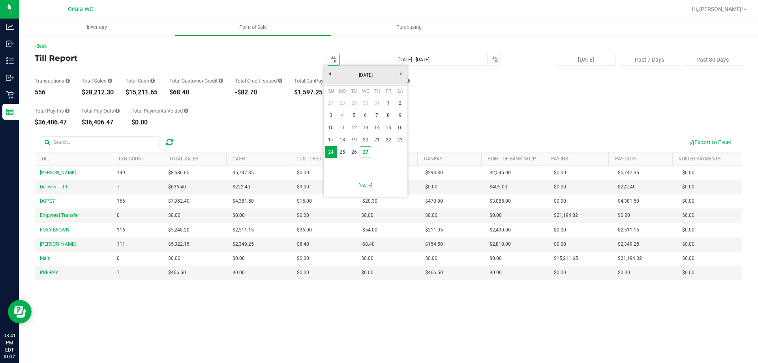
click at [491, 125] on div "Total Pay-Ins $36,406.47 Total Pay-Outs $36,406.47 Total Payments Voided $0.00" at bounding box center [388, 111] width 707 height 30
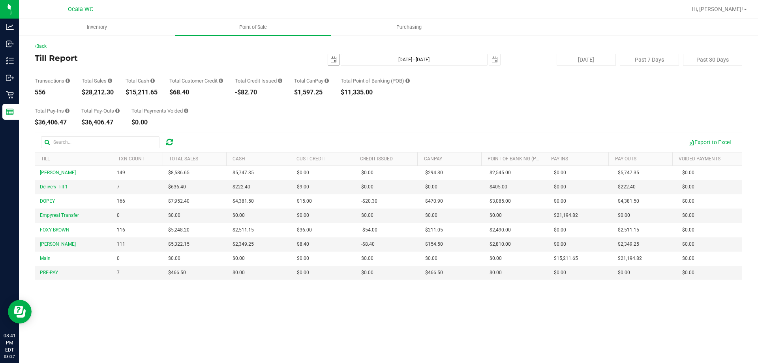
click at [330, 61] on span "select" at bounding box center [333, 59] width 6 height 6
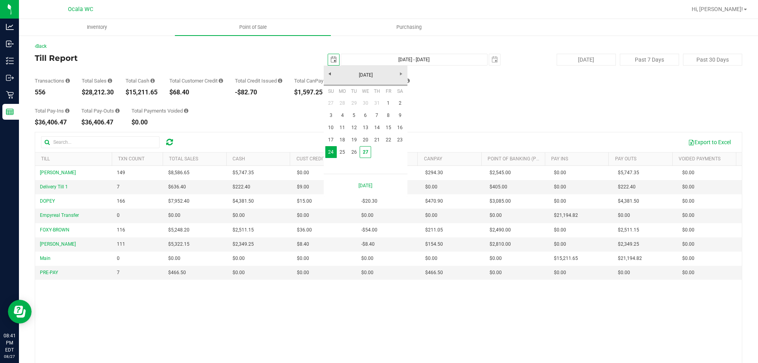
scroll to position [0, 20]
click at [388, 103] on link "1" at bounding box center [387, 103] width 11 height 12
type input "[DATE]"
type input "[DATE] - [DATE]"
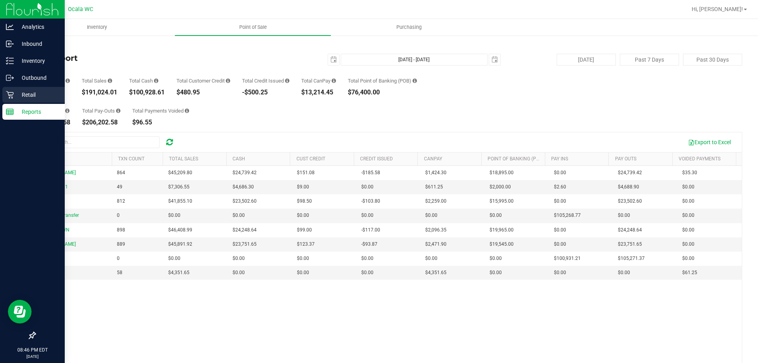
click at [9, 93] on icon at bounding box center [10, 95] width 8 height 8
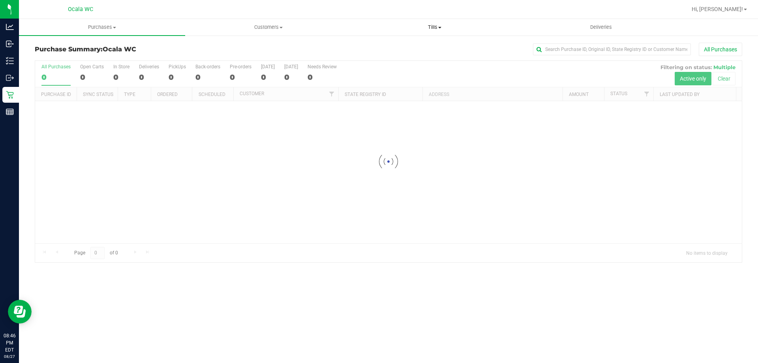
click at [429, 26] on span "Tills" at bounding box center [434, 27] width 165 height 7
click at [396, 56] on span "Reconcile e-payments" at bounding box center [390, 57] width 79 height 7
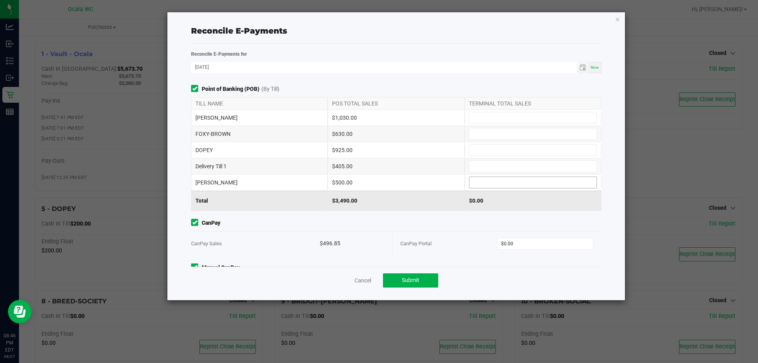
click at [500, 180] on input at bounding box center [532, 182] width 127 height 11
type input "$500.00"
click at [484, 146] on input at bounding box center [532, 149] width 127 height 11
type input "$925.00"
click at [482, 134] on input at bounding box center [532, 133] width 127 height 11
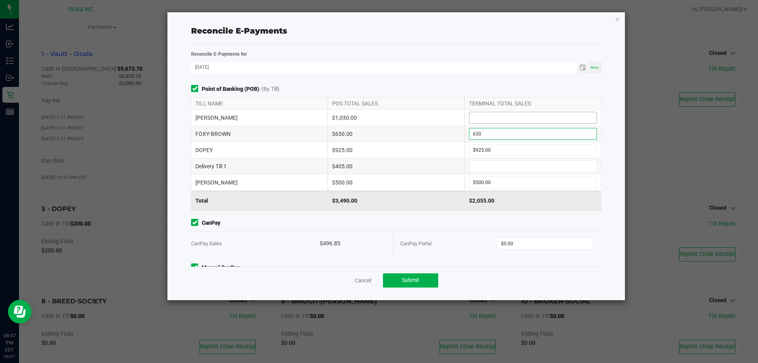
type input "$630.00"
click at [472, 119] on input at bounding box center [532, 117] width 127 height 11
type input "$1,030.00"
click at [491, 82] on div "Reconcile E-Payments for [DATE] Now Point of Banking (POB) (By Till) TILL NAME …" at bounding box center [396, 158] width 422 height 217
click at [480, 168] on input at bounding box center [532, 166] width 127 height 11
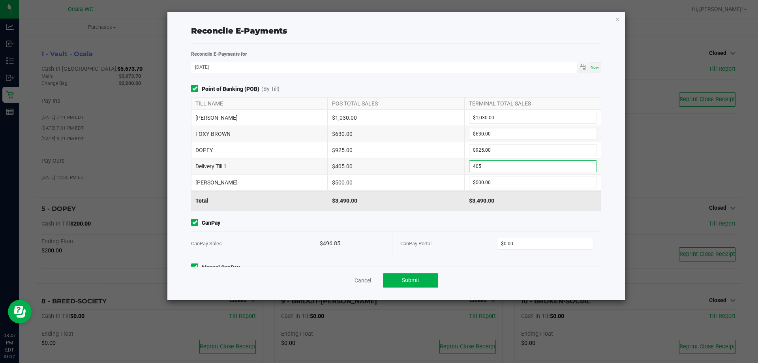
type input "$405.00"
click at [505, 92] on span "Point of Banking (POB) (By [PERSON_NAME])" at bounding box center [396, 89] width 410 height 8
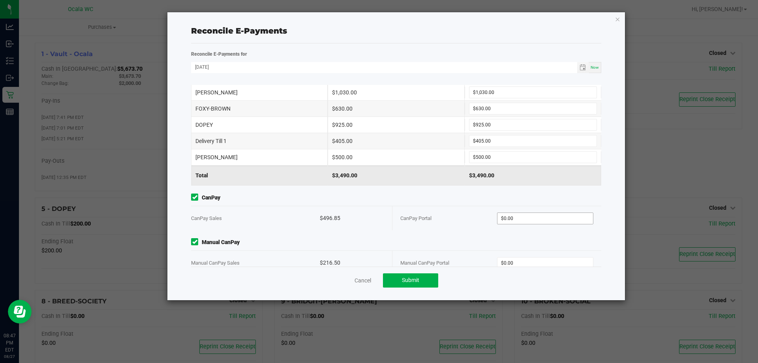
scroll to position [41, 0]
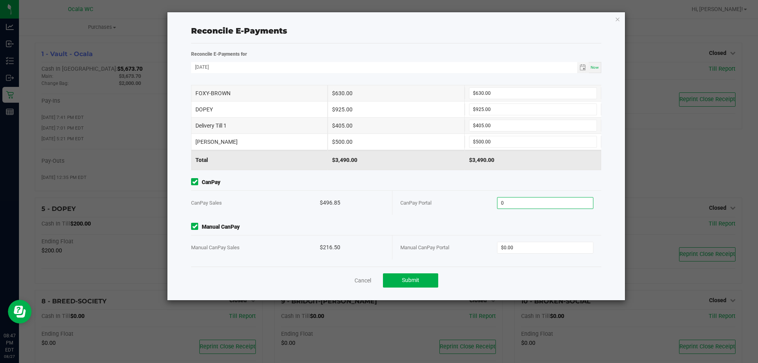
click at [510, 200] on input "0" at bounding box center [545, 202] width 96 height 11
type input "$496.85"
click at [534, 245] on input "0" at bounding box center [545, 247] width 96 height 11
type input "$216.50"
click at [540, 232] on div "Manual CanPay Manual CanPay Sales $216.50 Manual CanPay Portal $216.50" at bounding box center [396, 241] width 422 height 37
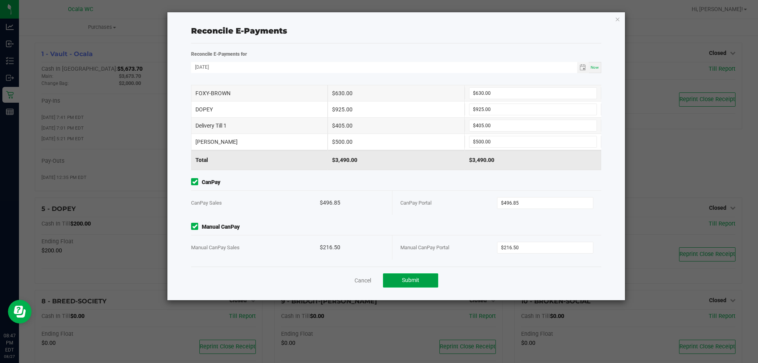
click at [408, 280] on span "Submit" at bounding box center [410, 280] width 17 height 6
